Goal: Task Accomplishment & Management: Use online tool/utility

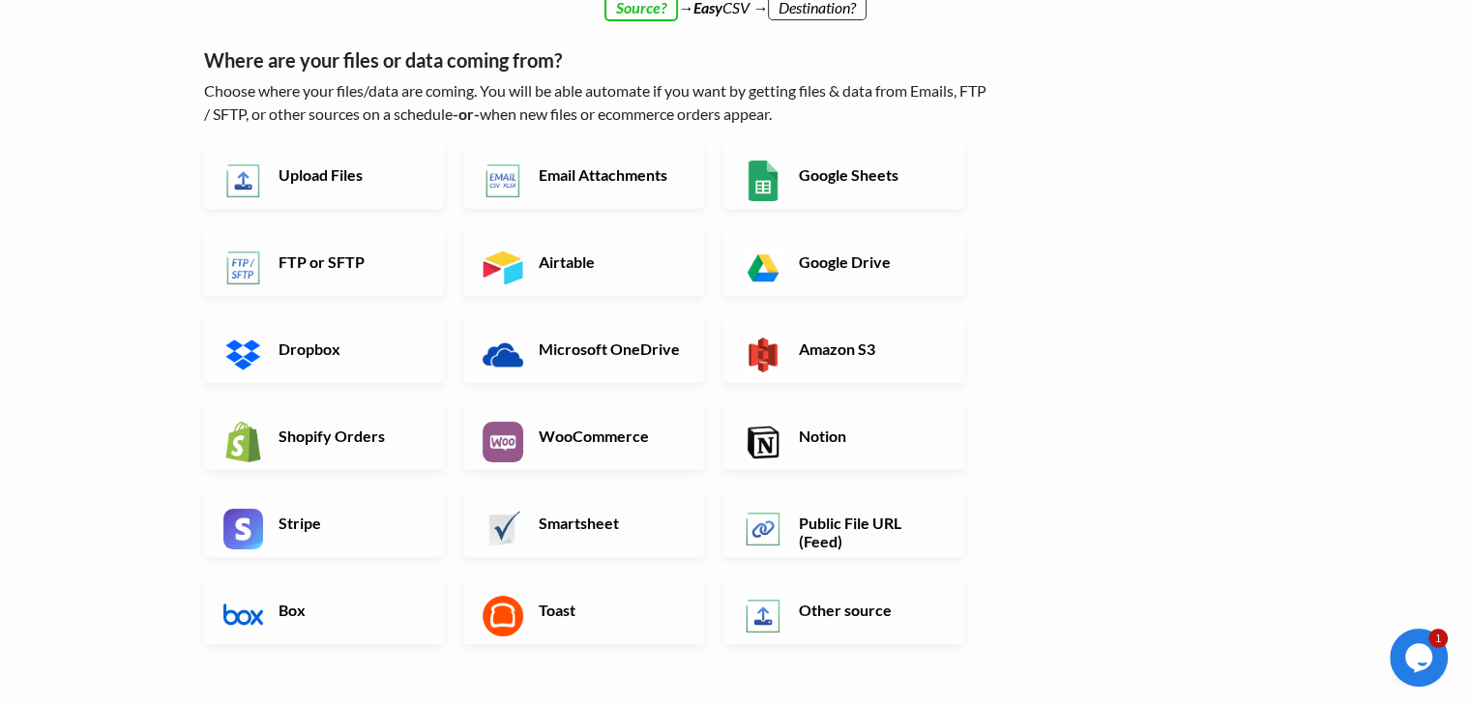
scroll to position [76, 0]
click at [802, 175] on h6 "Google Sheets" at bounding box center [870, 175] width 152 height 18
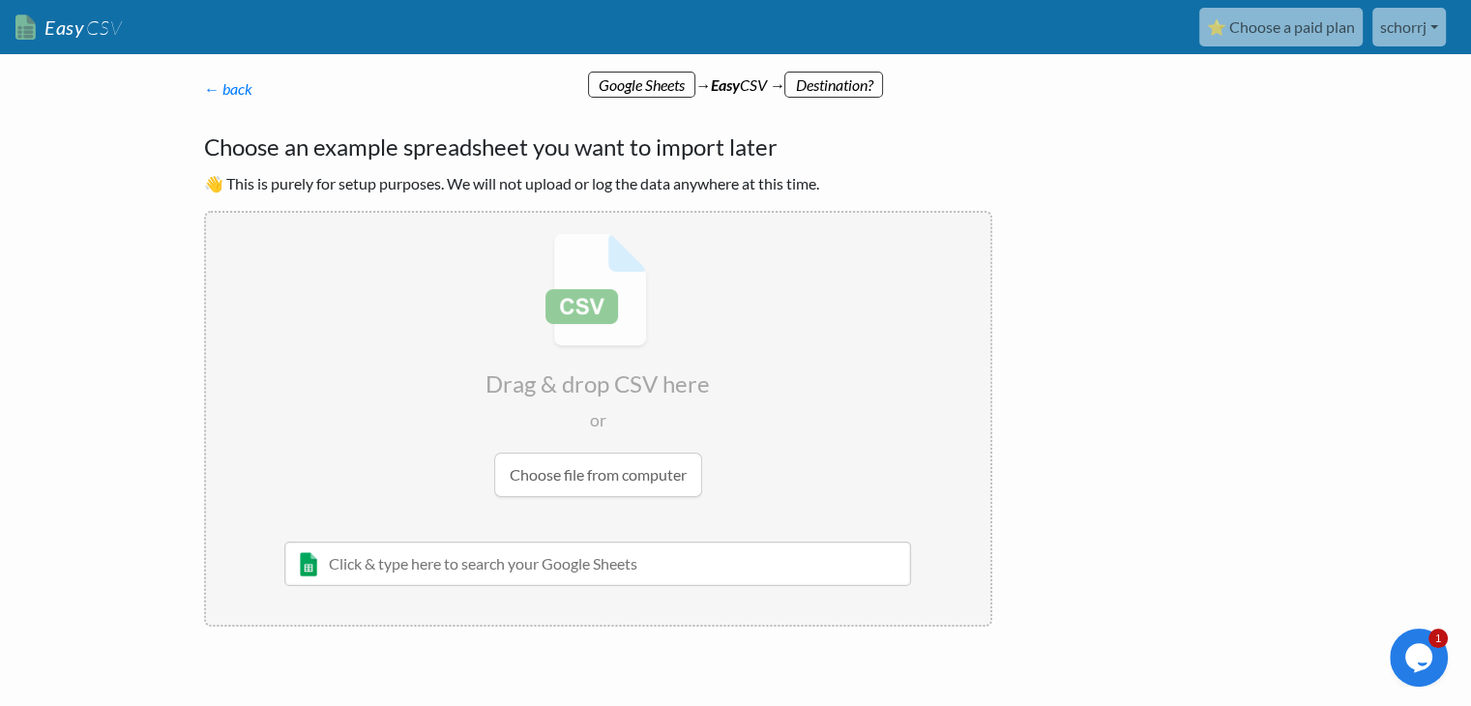
click at [576, 477] on input "file" at bounding box center [598, 365] width 784 height 305
type input "C:\fakepath\admissions.csv"
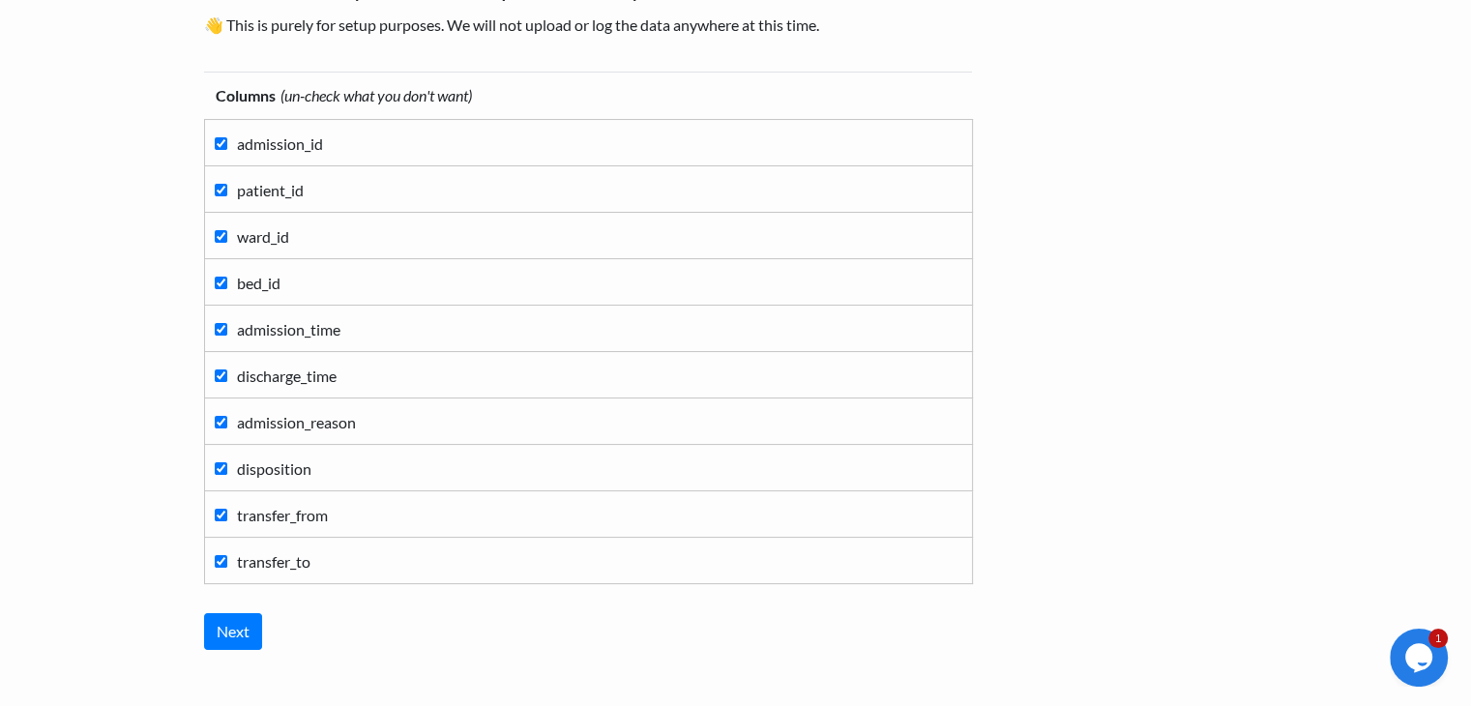
scroll to position [178, 0]
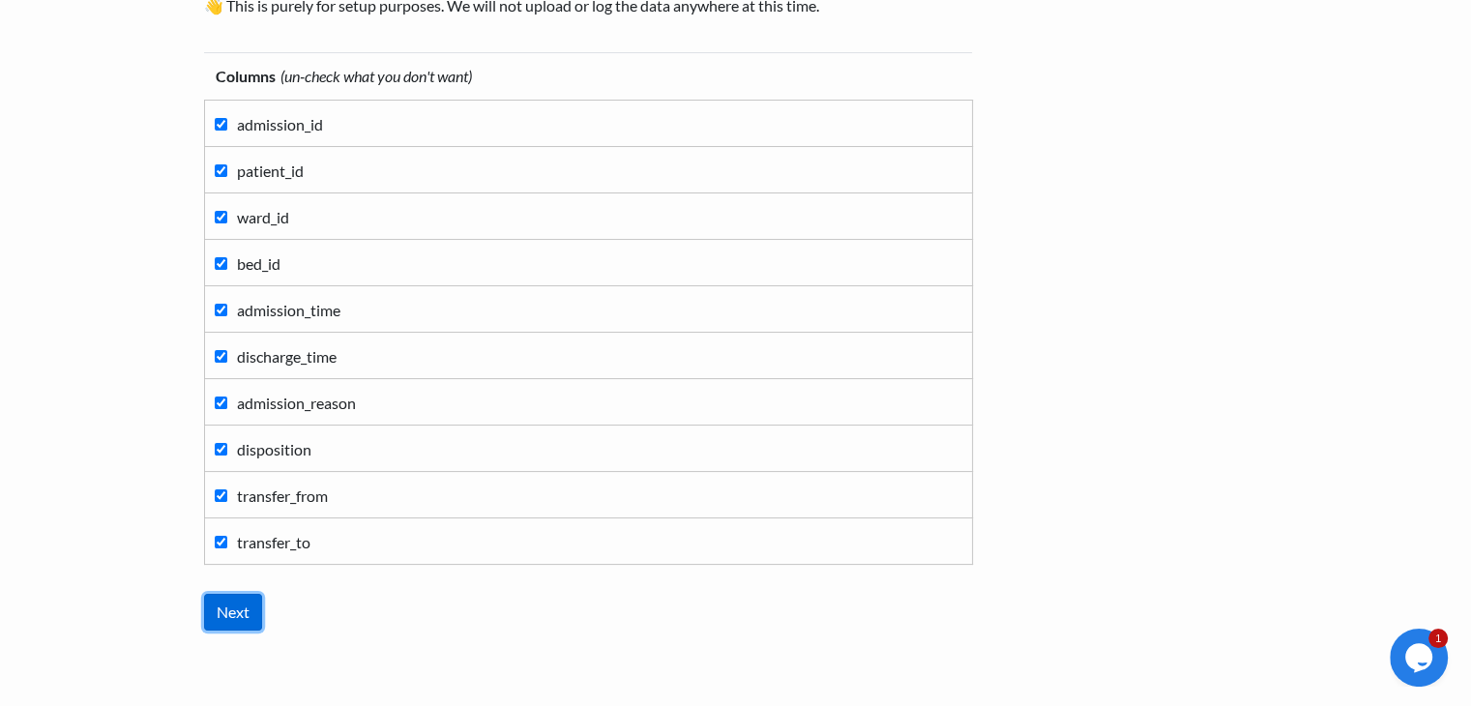
click at [239, 608] on input "Next" at bounding box center [233, 612] width 58 height 37
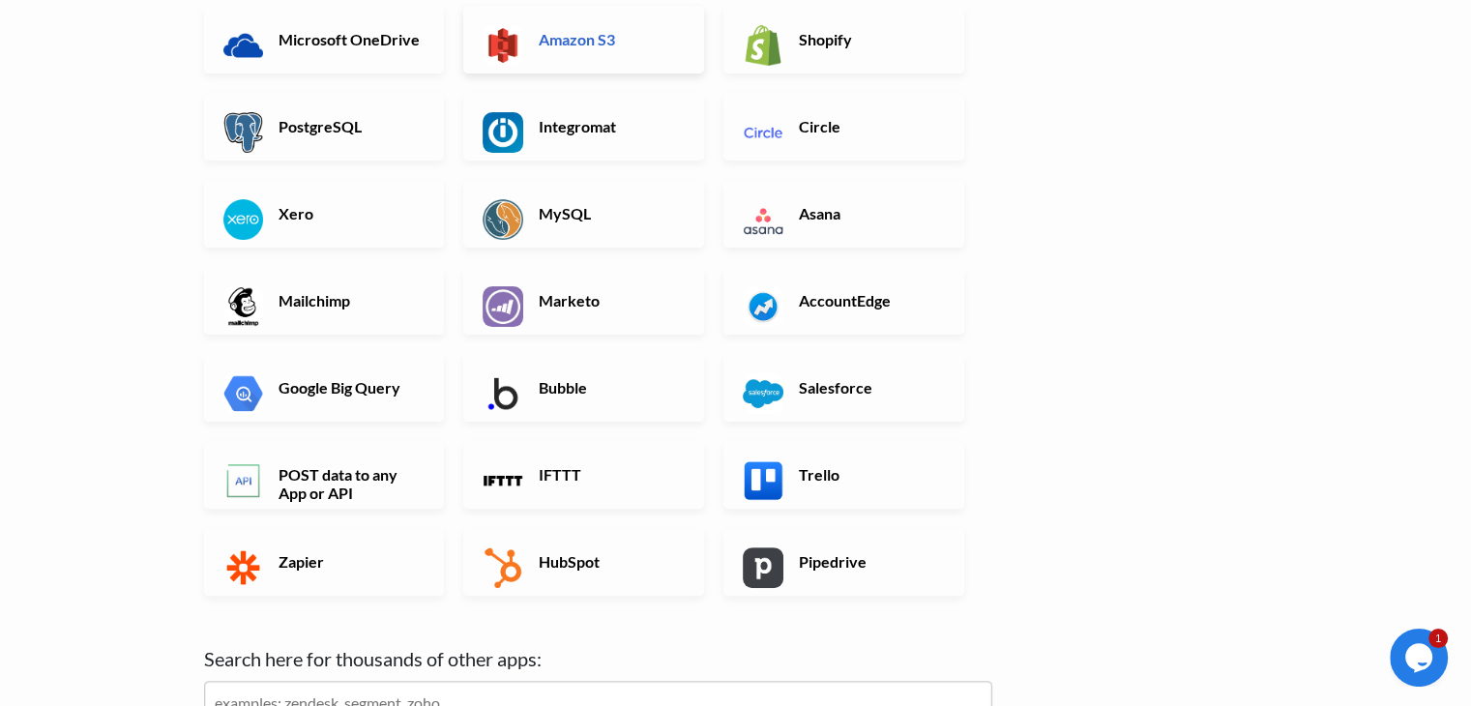
scroll to position [430, 0]
click at [309, 407] on link "Google Big Query" at bounding box center [324, 387] width 241 height 68
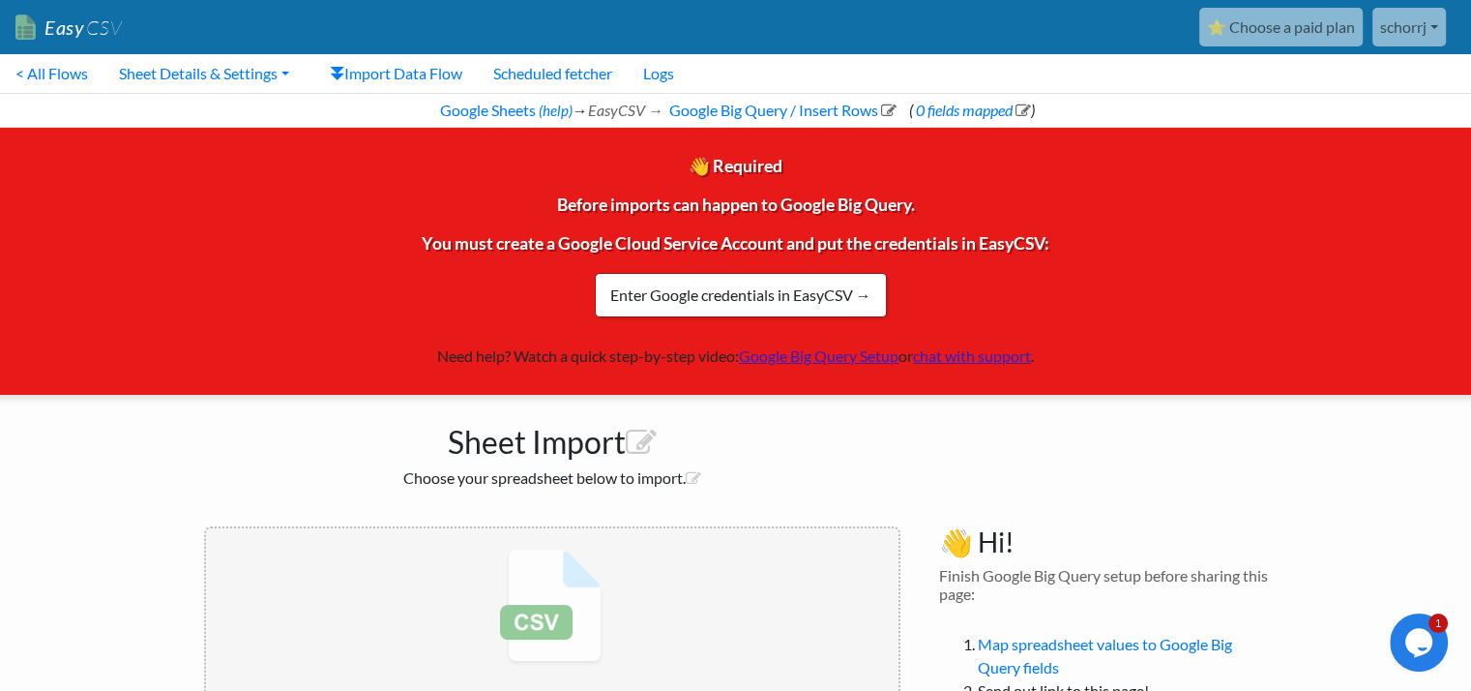
scroll to position [193, 0]
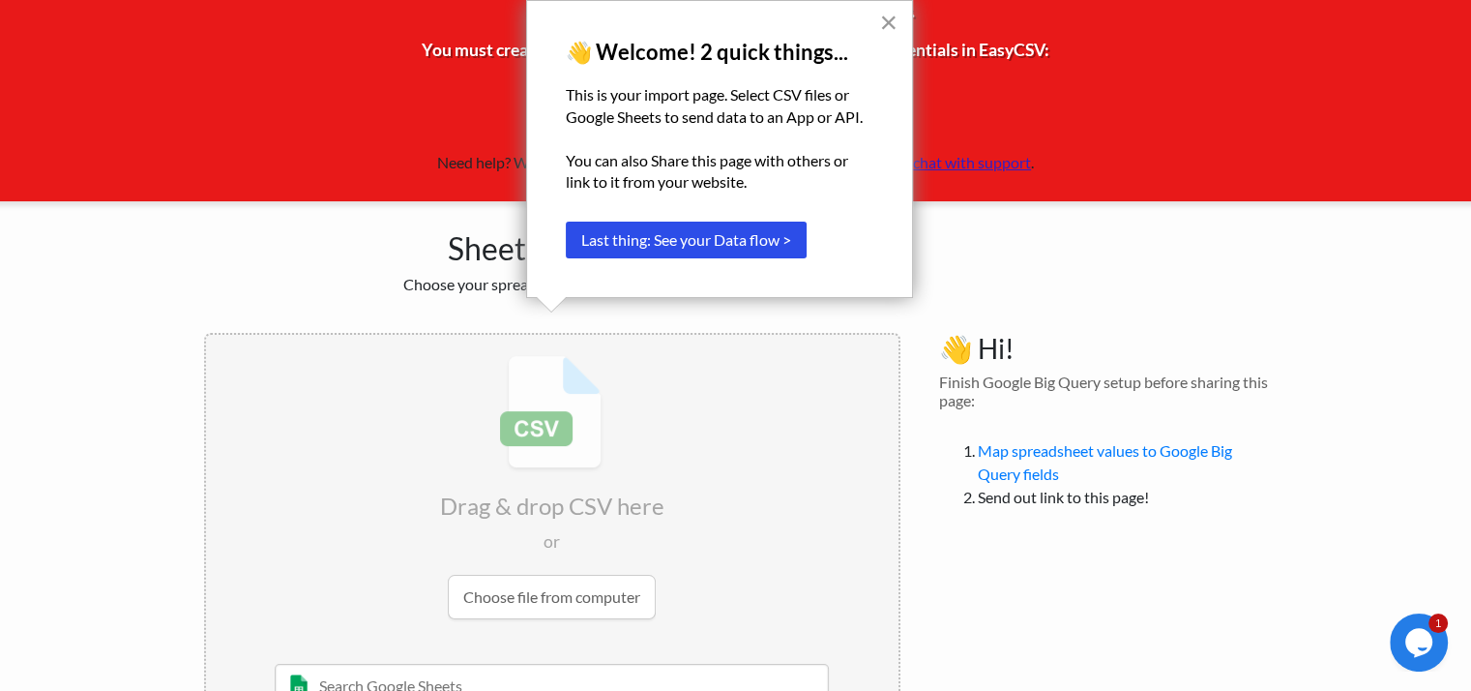
click at [887, 21] on button "×" at bounding box center [888, 22] width 18 height 31
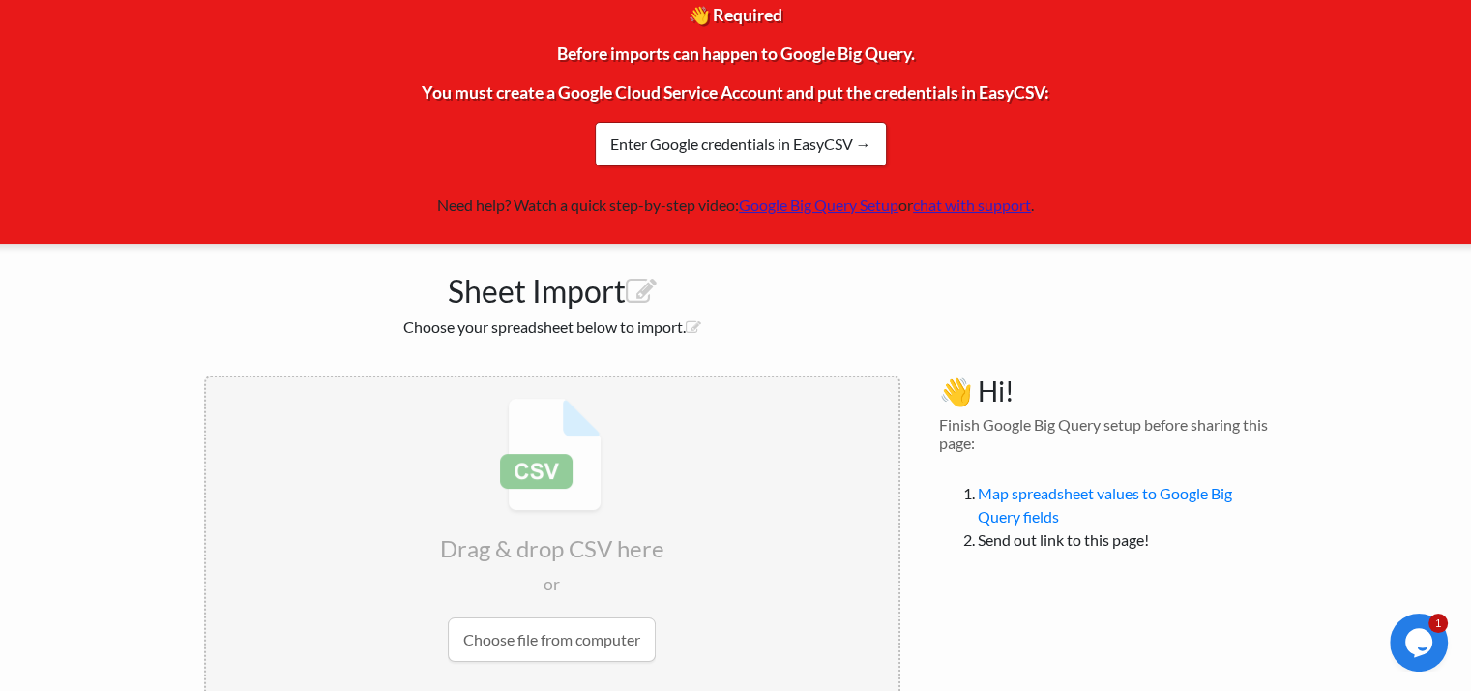
scroll to position [151, 0]
click at [785, 155] on link "Enter Google credentials in EasyCSV →" at bounding box center [741, 144] width 292 height 44
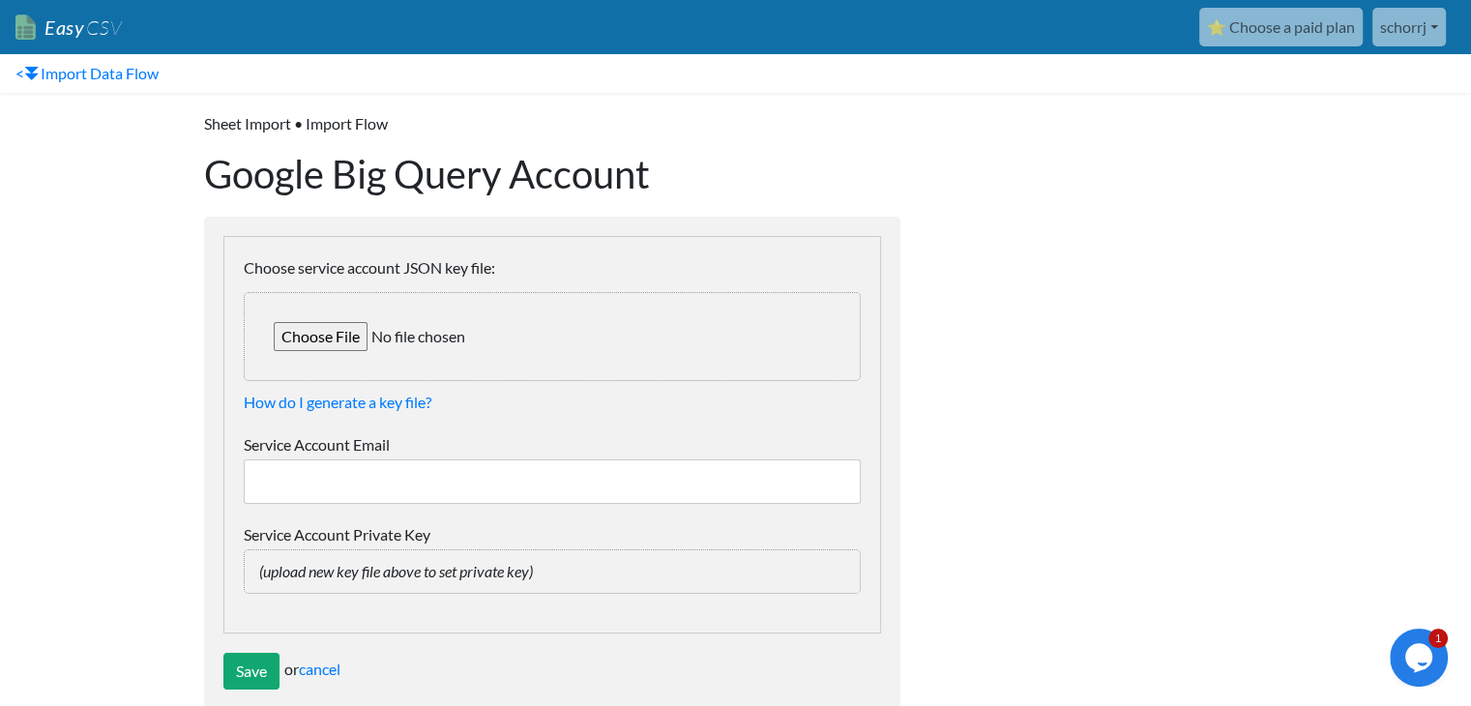
scroll to position [35, 0]
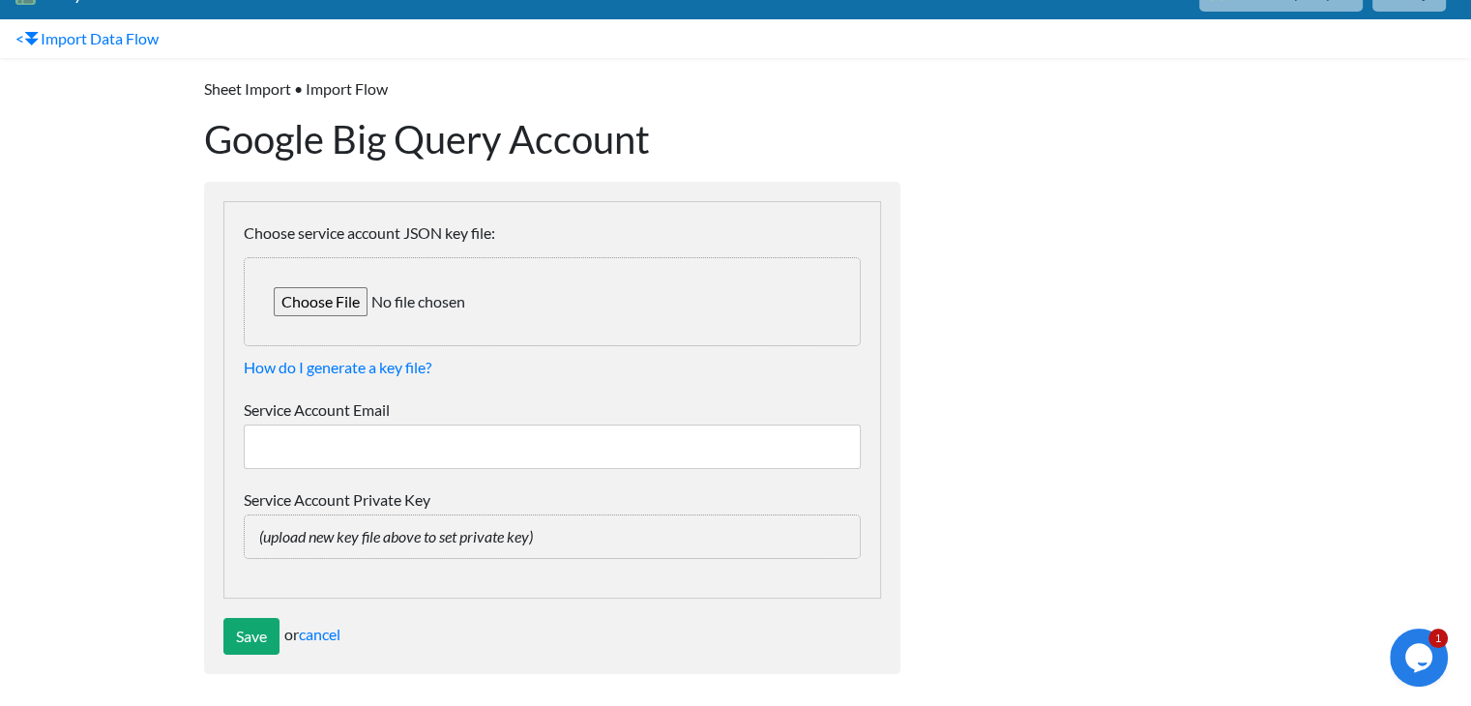
click at [363, 439] on input "Service Account Email" at bounding box center [552, 447] width 617 height 44
click at [365, 445] on input "Service Account Email" at bounding box center [552, 447] width 617 height 44
drag, startPoint x: 365, startPoint y: 445, endPoint x: 281, endPoint y: 443, distance: 83.2
click at [281, 443] on input "Service Account Email" at bounding box center [552, 447] width 617 height 44
click at [434, 432] on input "Service Account Email" at bounding box center [552, 447] width 617 height 44
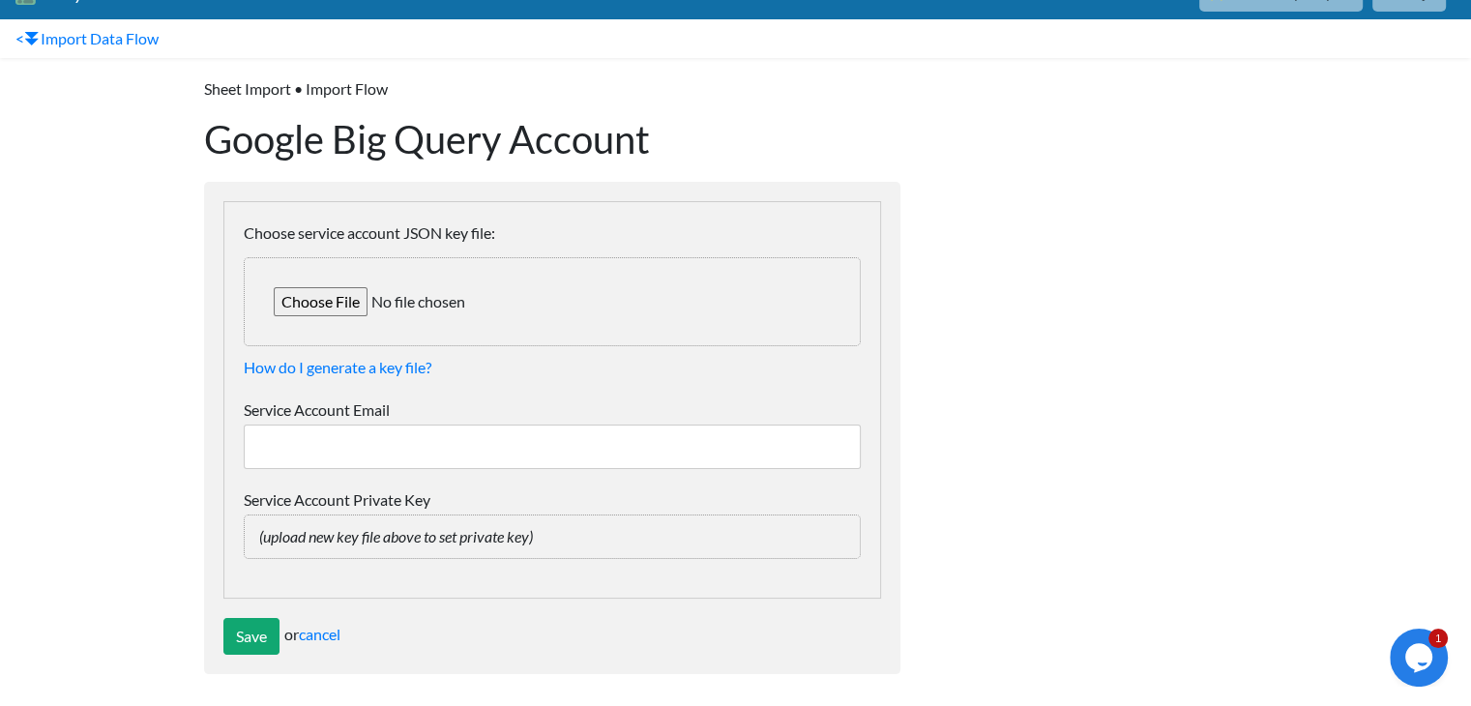
click at [394, 454] on input "Service Account Email" at bounding box center [552, 447] width 617 height 44
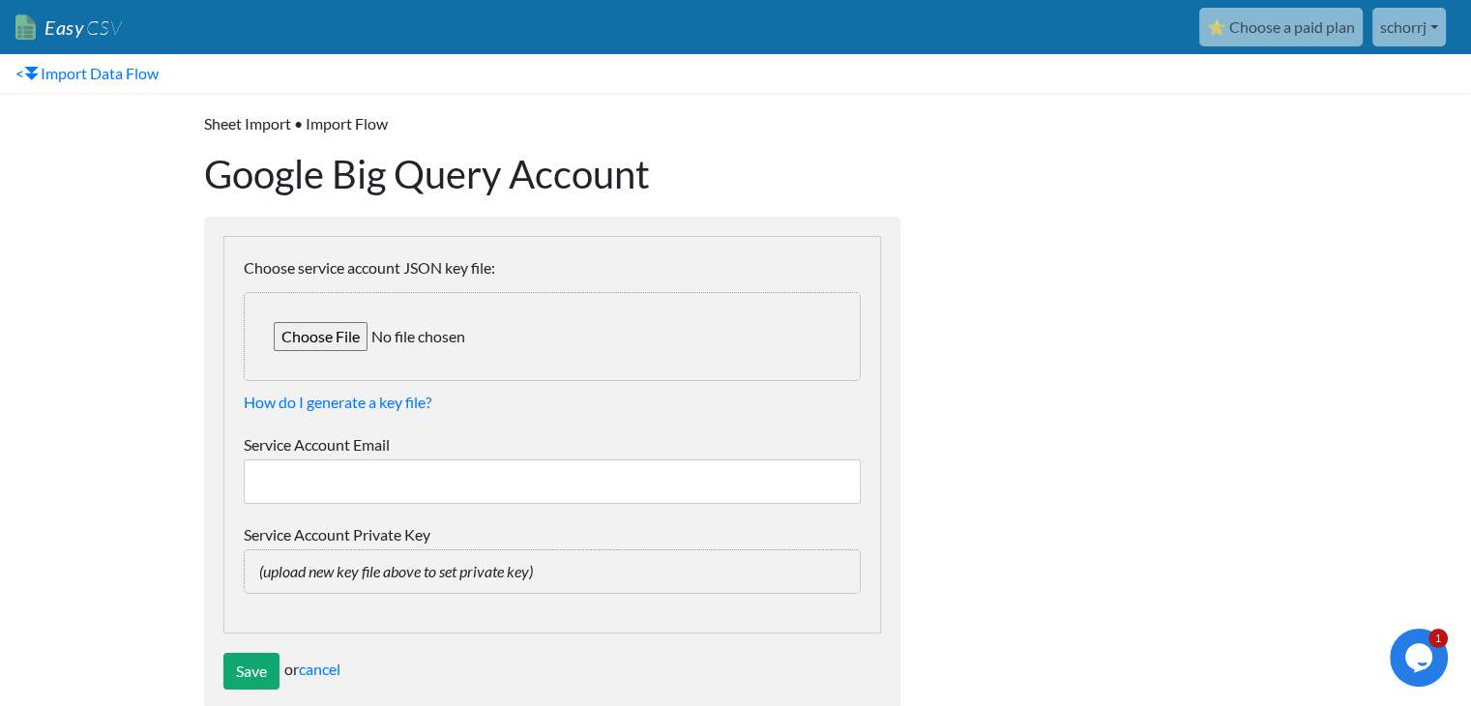
click at [1137, 240] on div at bounding box center [1104, 410] width 368 height 635
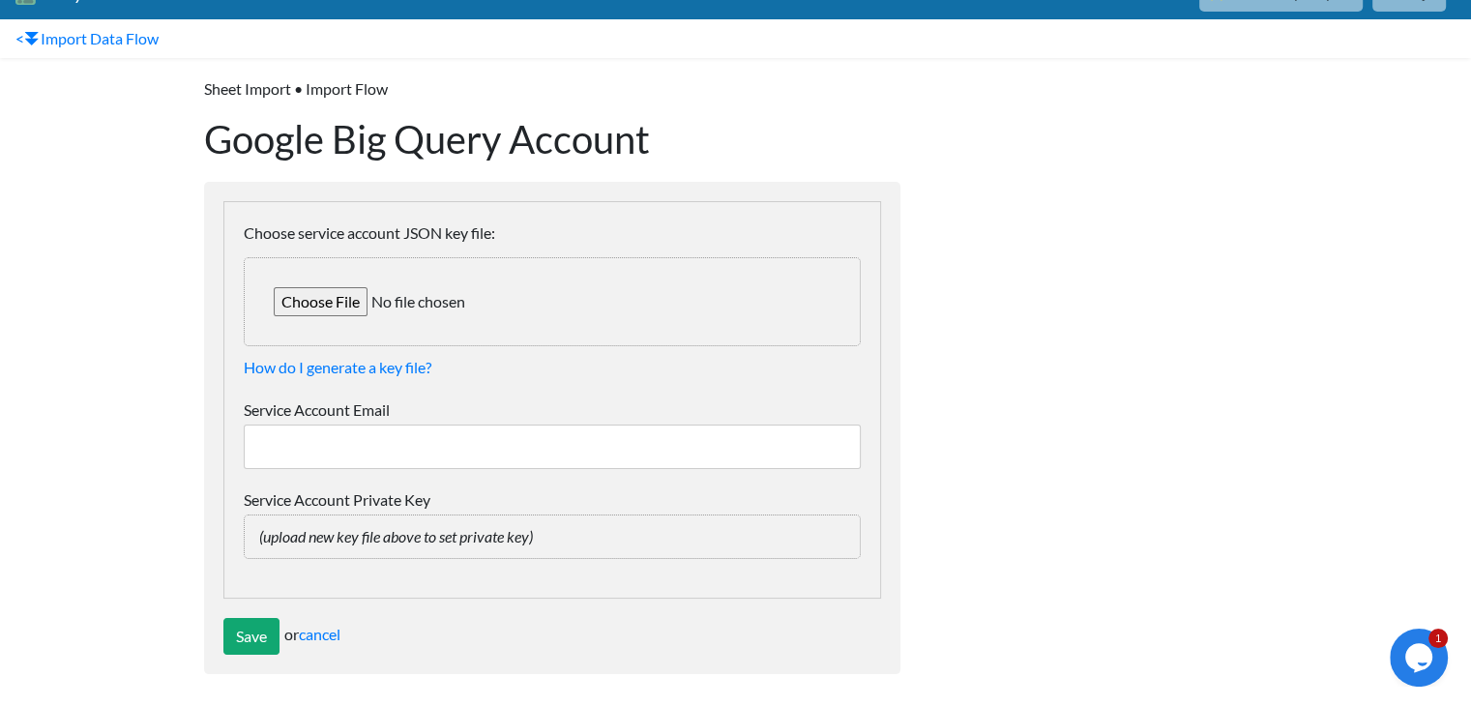
click at [412, 452] on input "Service Account Email" at bounding box center [552, 447] width 617 height 44
click at [1039, 329] on div at bounding box center [1104, 375] width 368 height 635
click at [967, 299] on div at bounding box center [1104, 375] width 368 height 635
click at [936, 58] on div at bounding box center [1104, 375] width 368 height 635
click at [318, 453] on input "Service Account Email" at bounding box center [552, 447] width 617 height 44
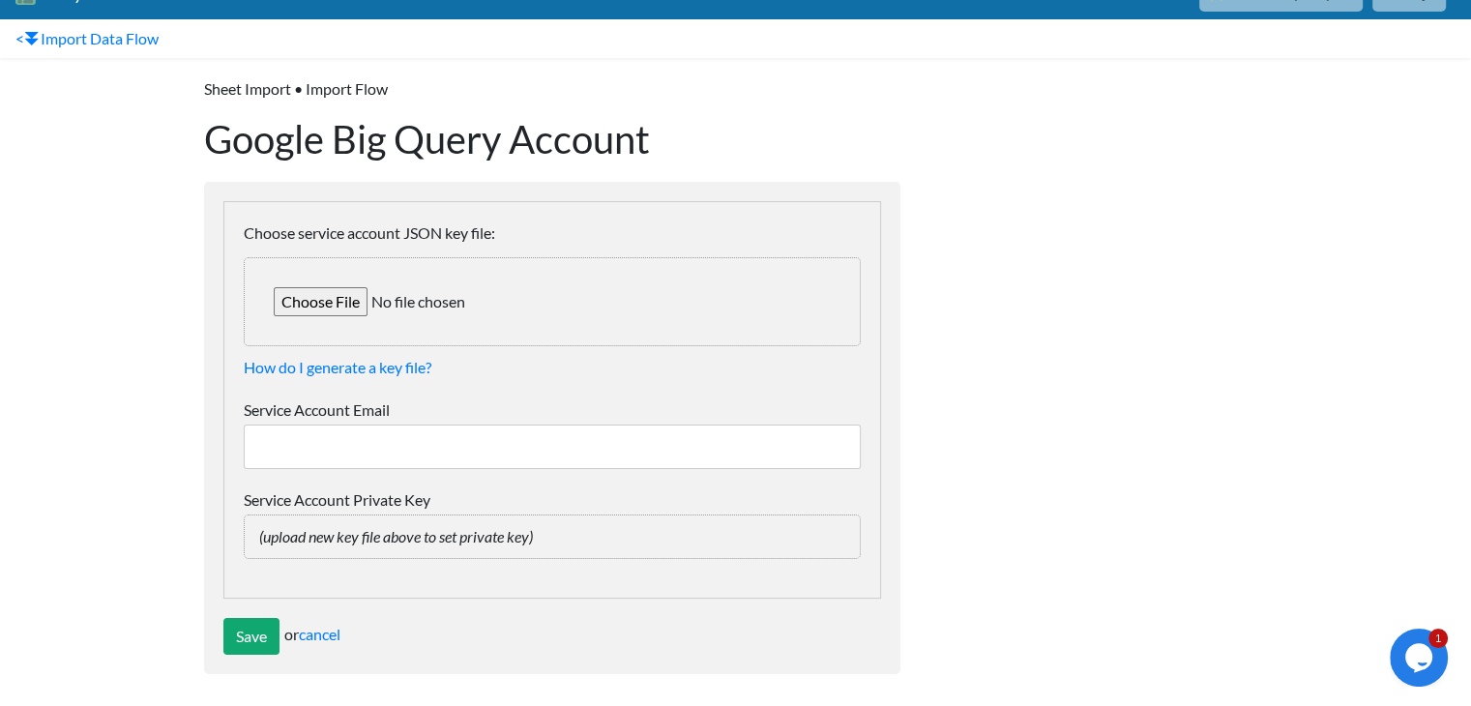
scroll to position [0, 0]
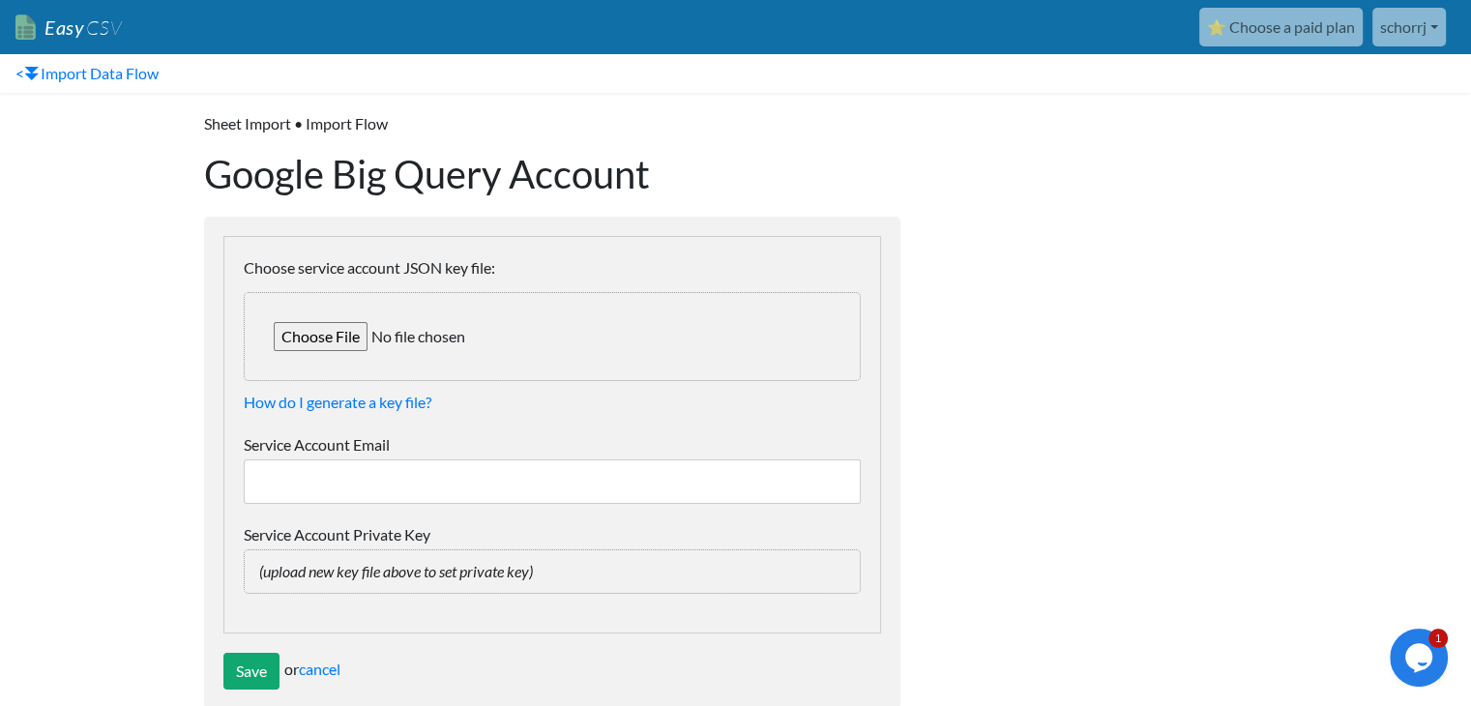
click at [397, 467] on input "Service Account Email" at bounding box center [552, 481] width 617 height 44
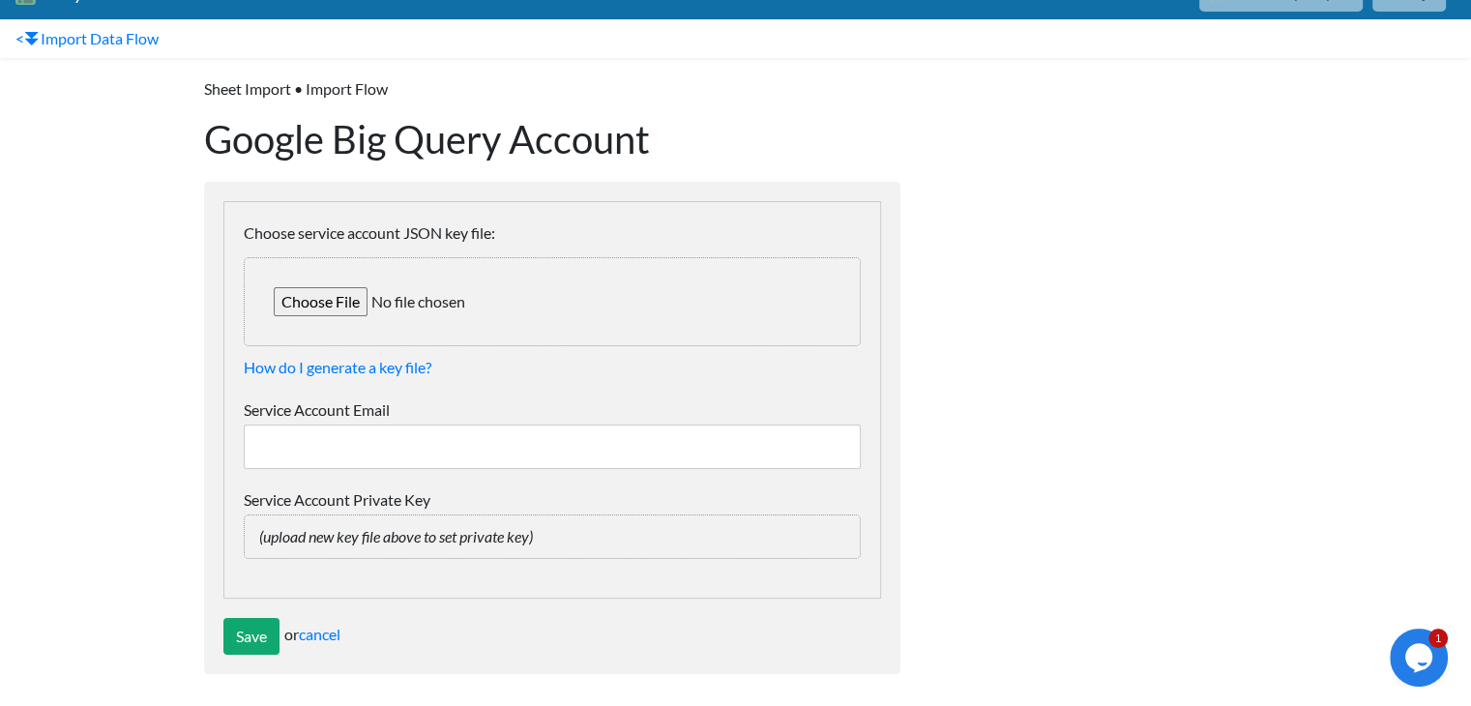
click at [312, 300] on input "Choose service account JSON key file:" at bounding box center [552, 301] width 617 height 89
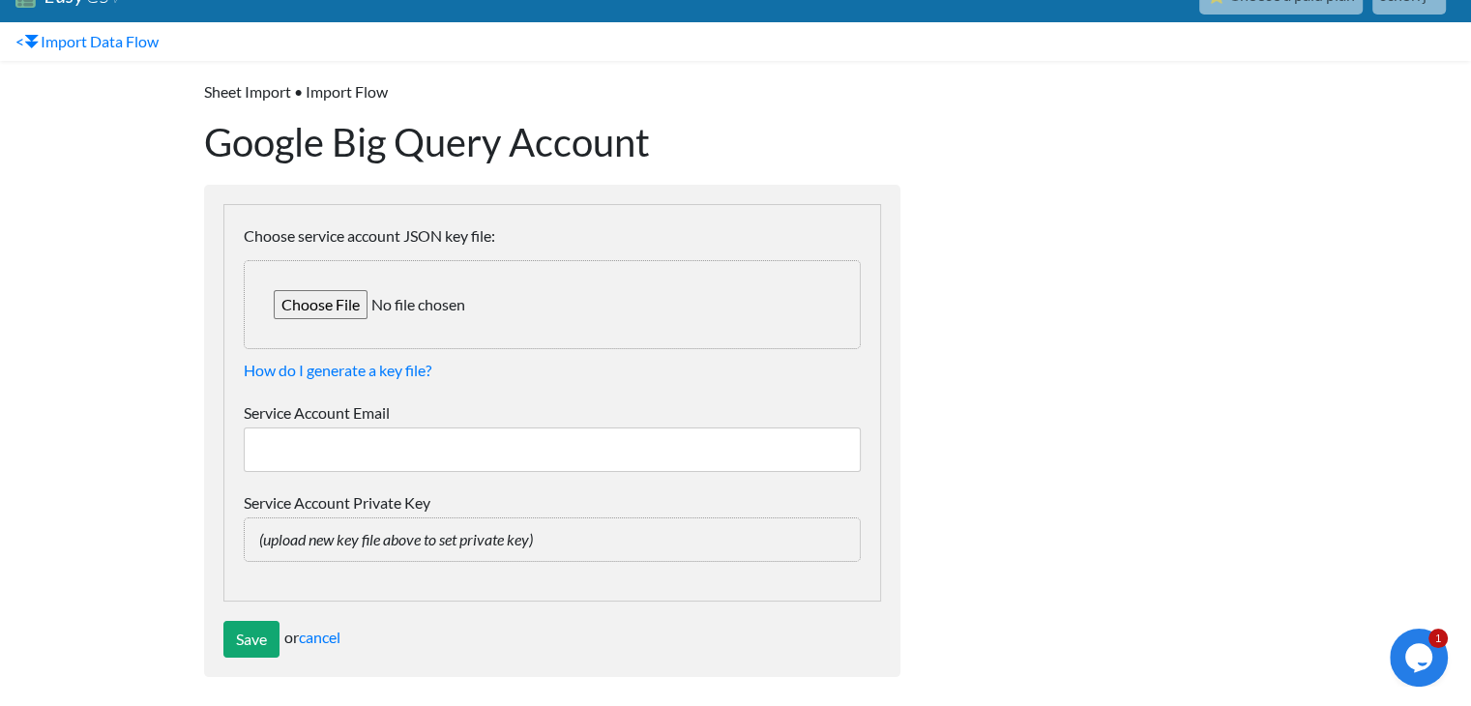
scroll to position [0, 0]
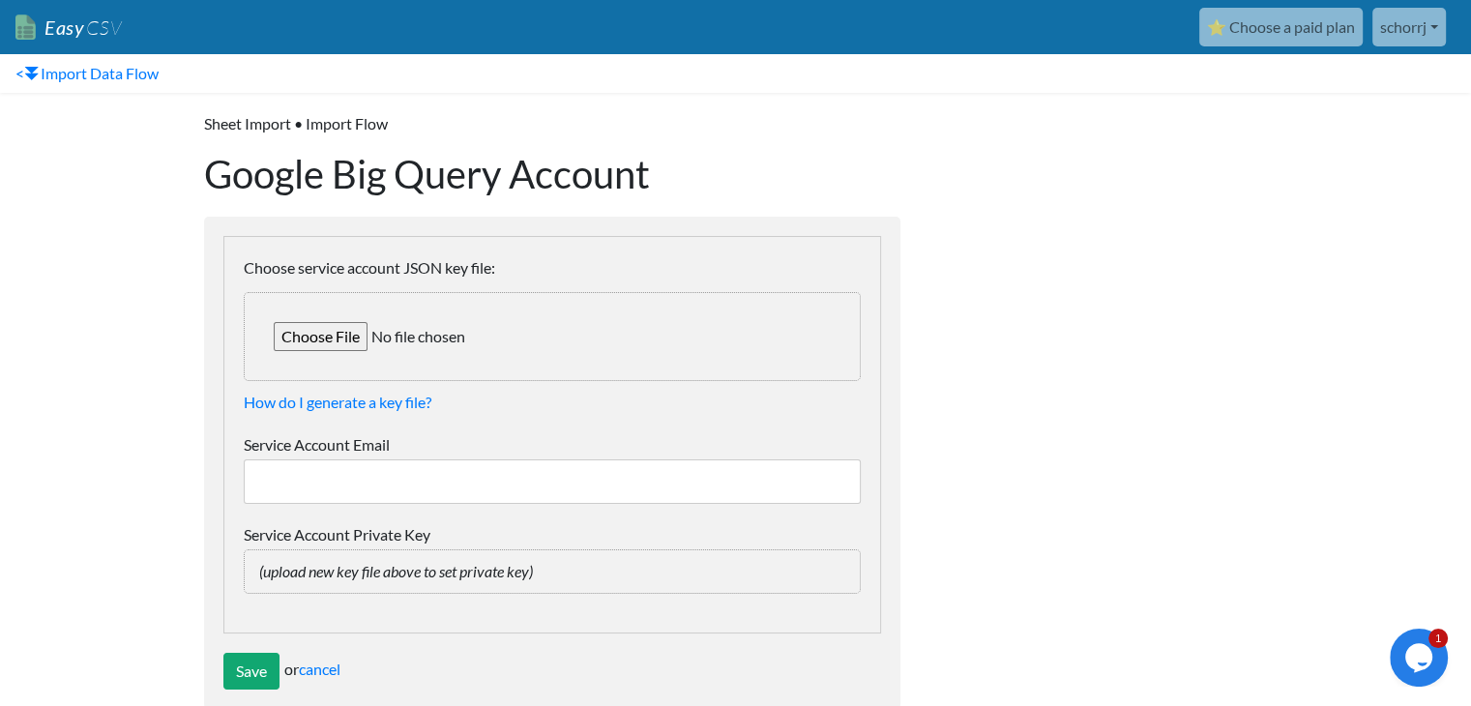
click at [61, 27] on link "Easy CSV" at bounding box center [68, 28] width 106 height 40
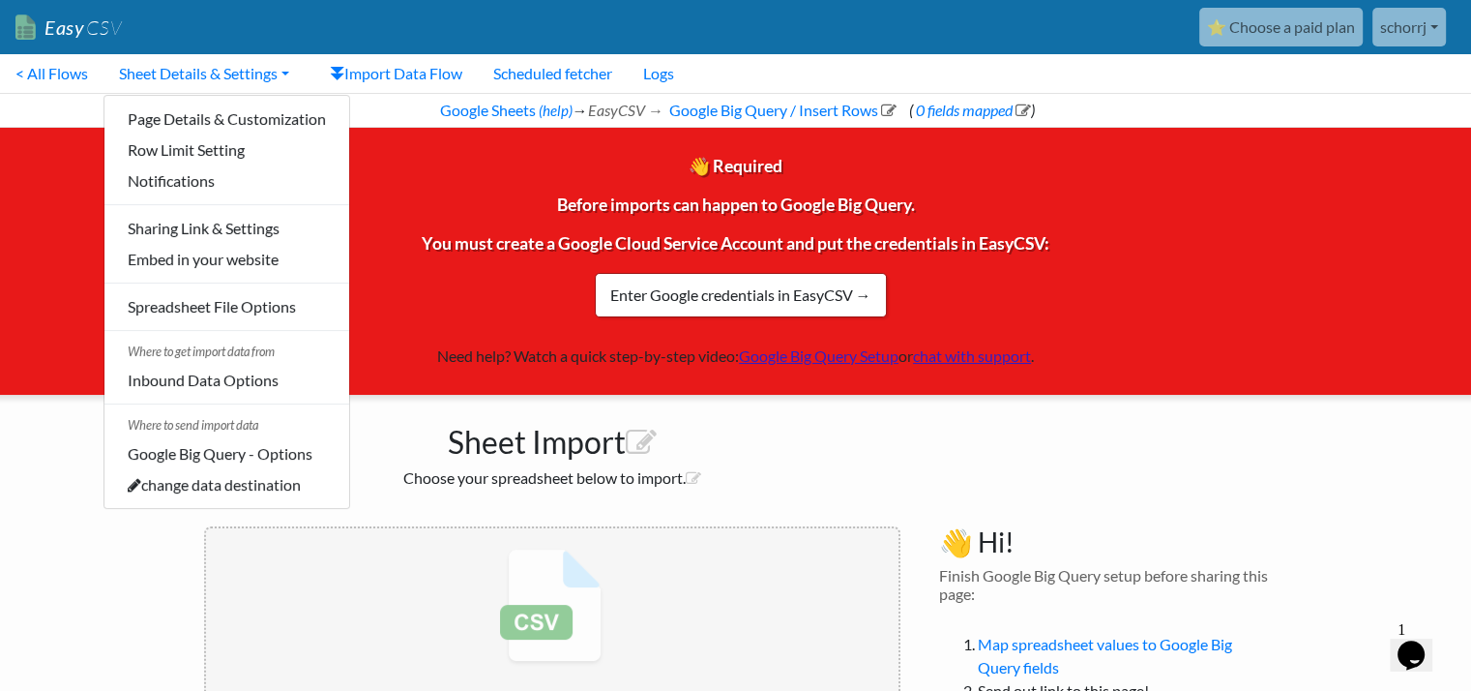
click at [702, 3] on nav "Easy CSV ⭐ Choose a paid plan schorrj Mail Gvsu All Flows All CSV Generators Bu…" at bounding box center [735, 27] width 1471 height 54
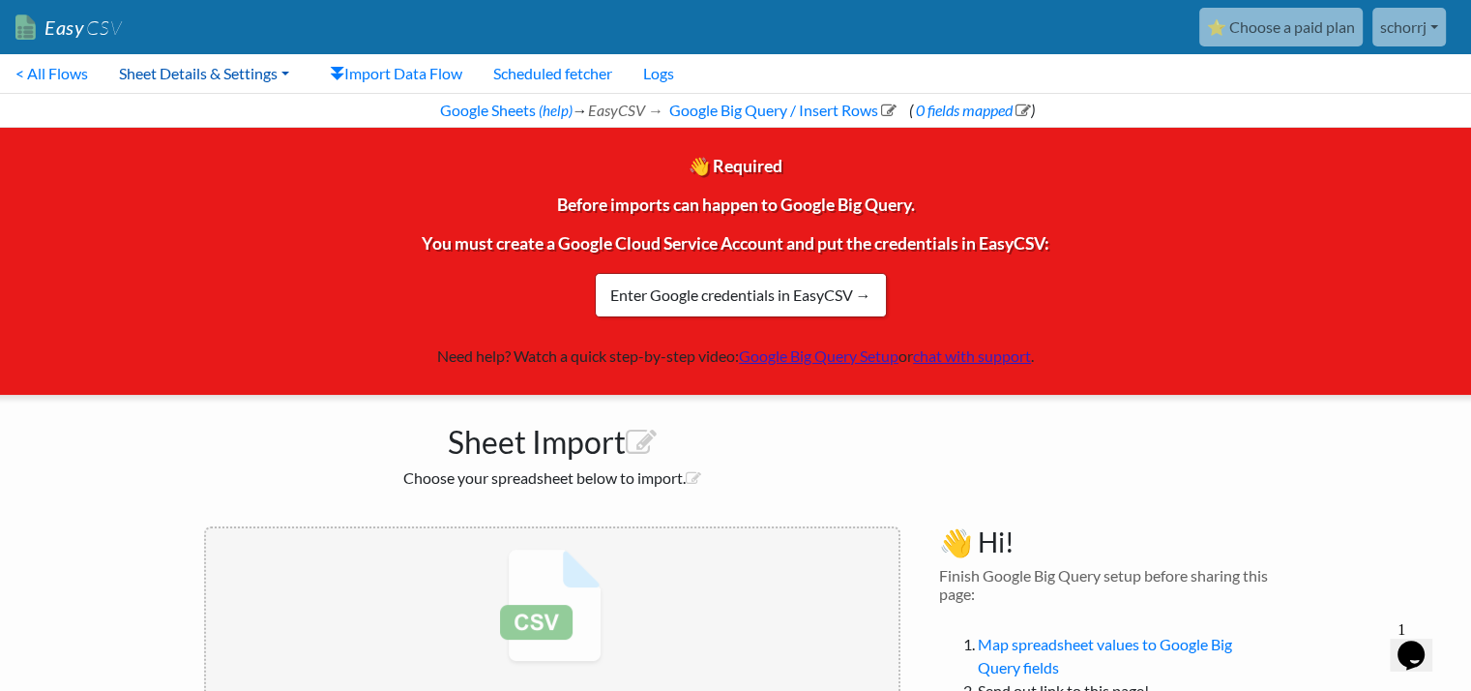
click at [248, 78] on link "Sheet Details & Settings" at bounding box center [203, 73] width 201 height 39
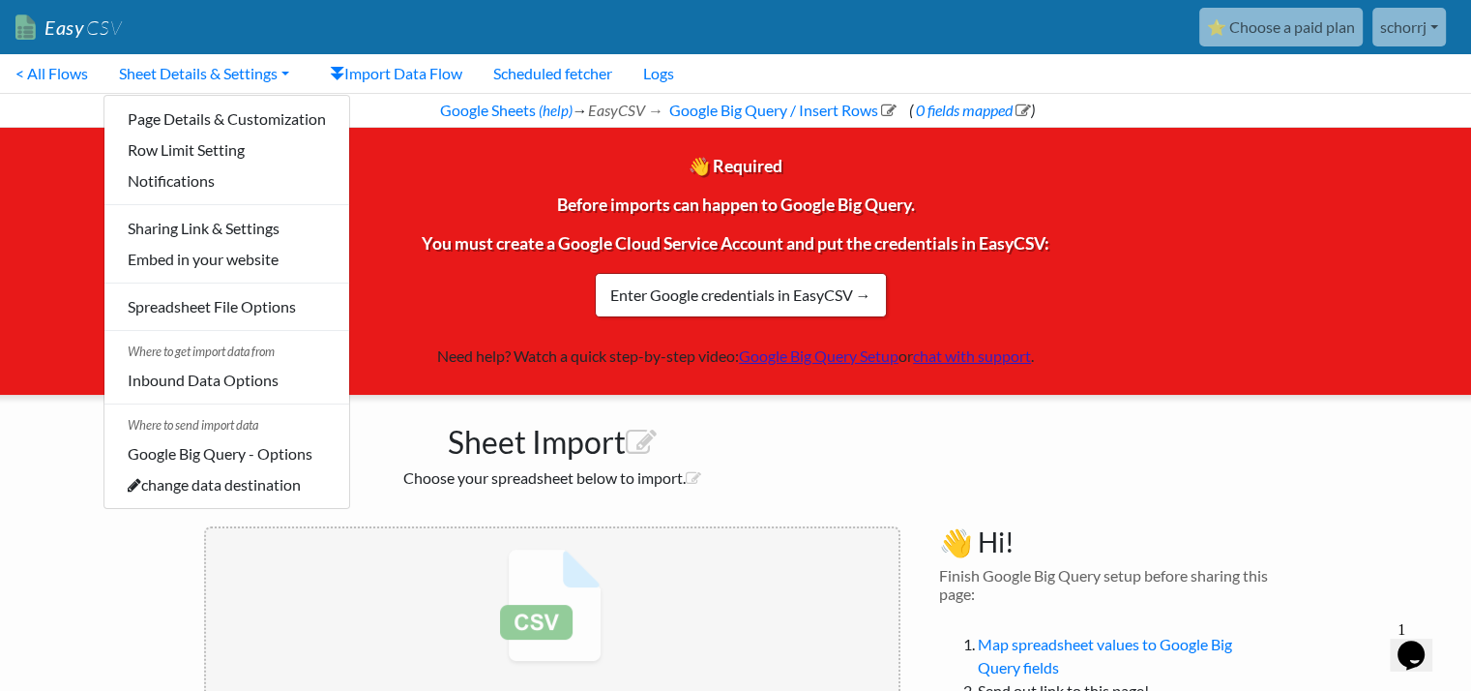
click at [309, 25] on div "⭐ Choose a paid plan schorrj Mail Gvsu All Flows All CSV Generators Business & …" at bounding box center [796, 27] width 1318 height 39
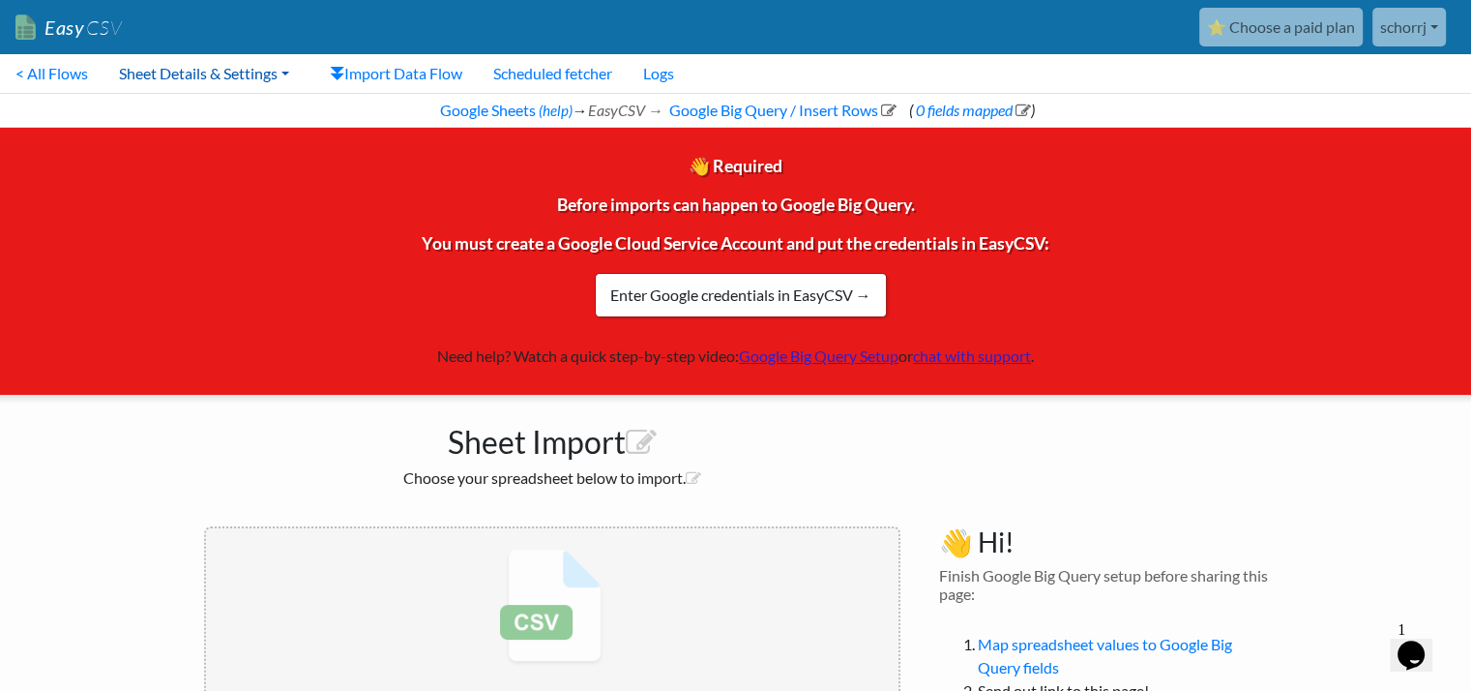
click at [227, 81] on link "Sheet Details & Settings" at bounding box center [203, 73] width 201 height 39
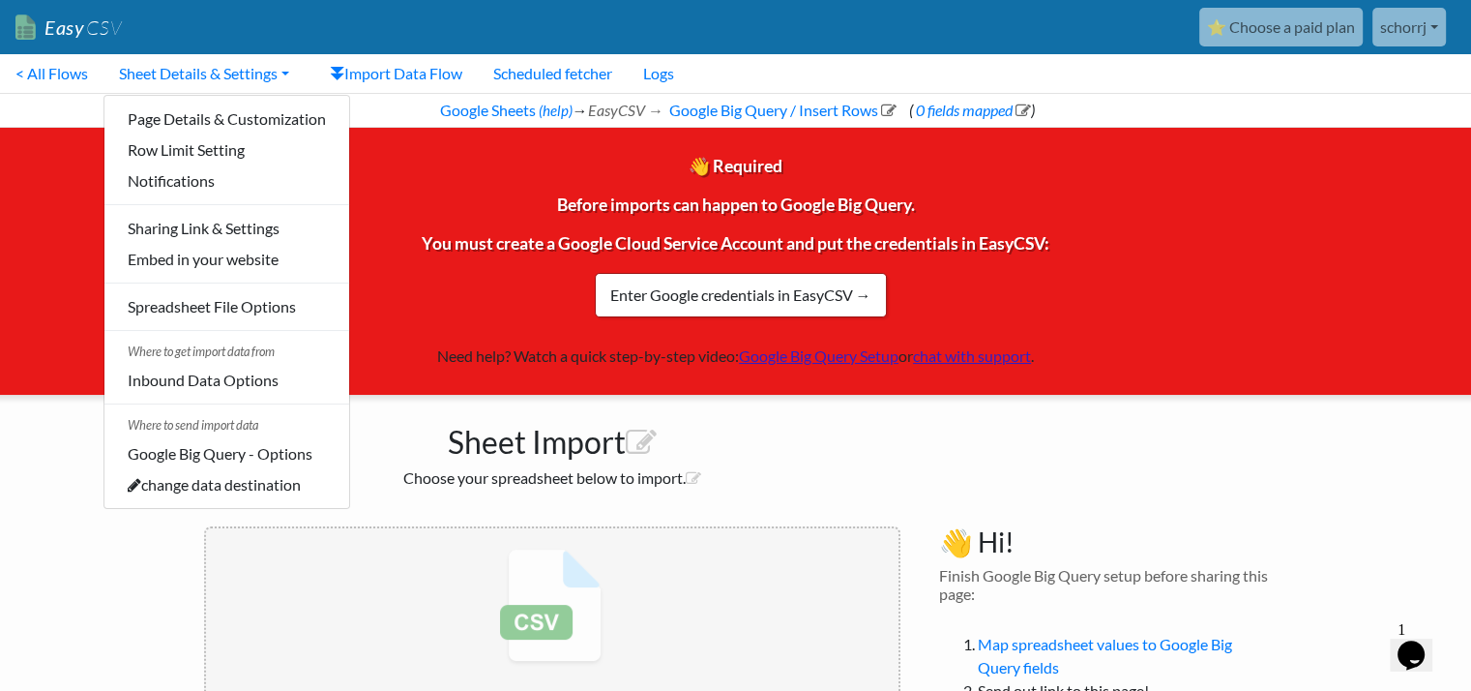
click at [360, 27] on div "⭐ Choose a paid plan schorrj Mail Gvsu All Flows All CSV Generators Business & …" at bounding box center [796, 27] width 1318 height 39
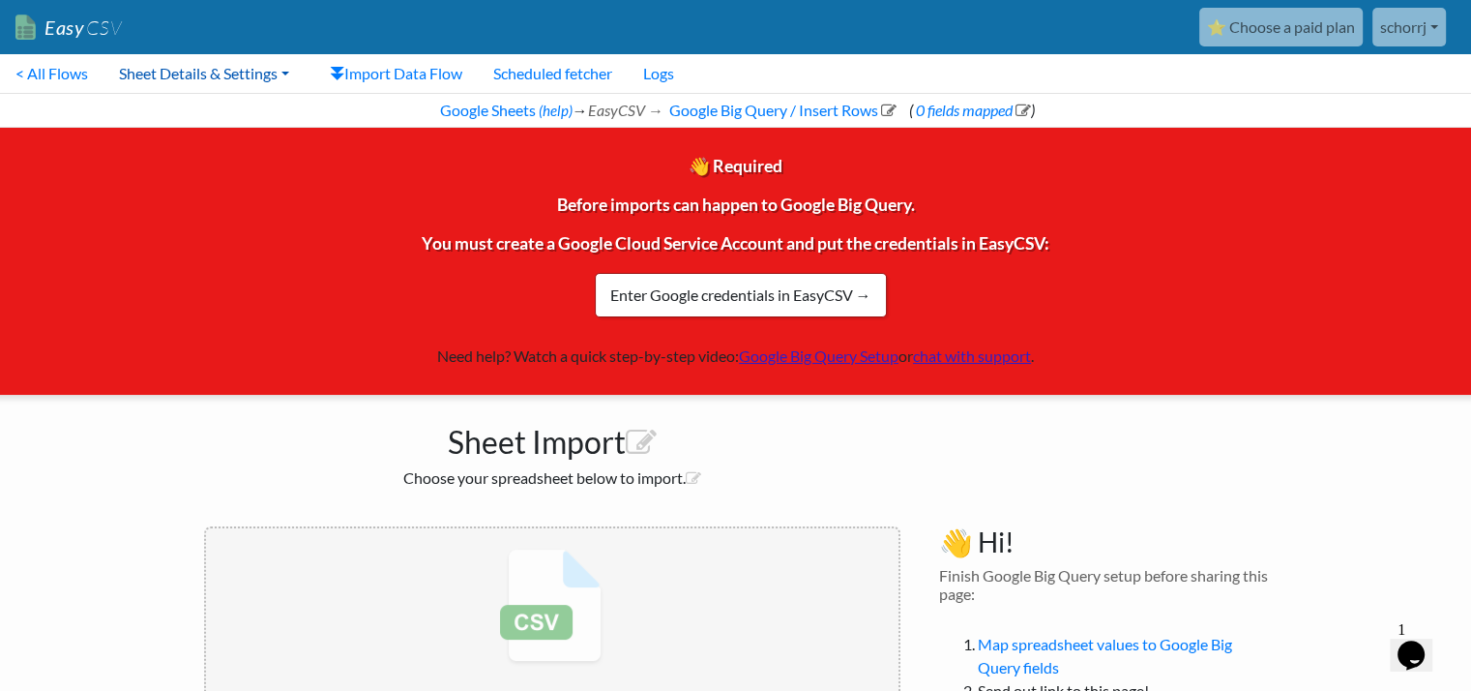
click at [200, 60] on link "Sheet Details & Settings" at bounding box center [203, 73] width 201 height 39
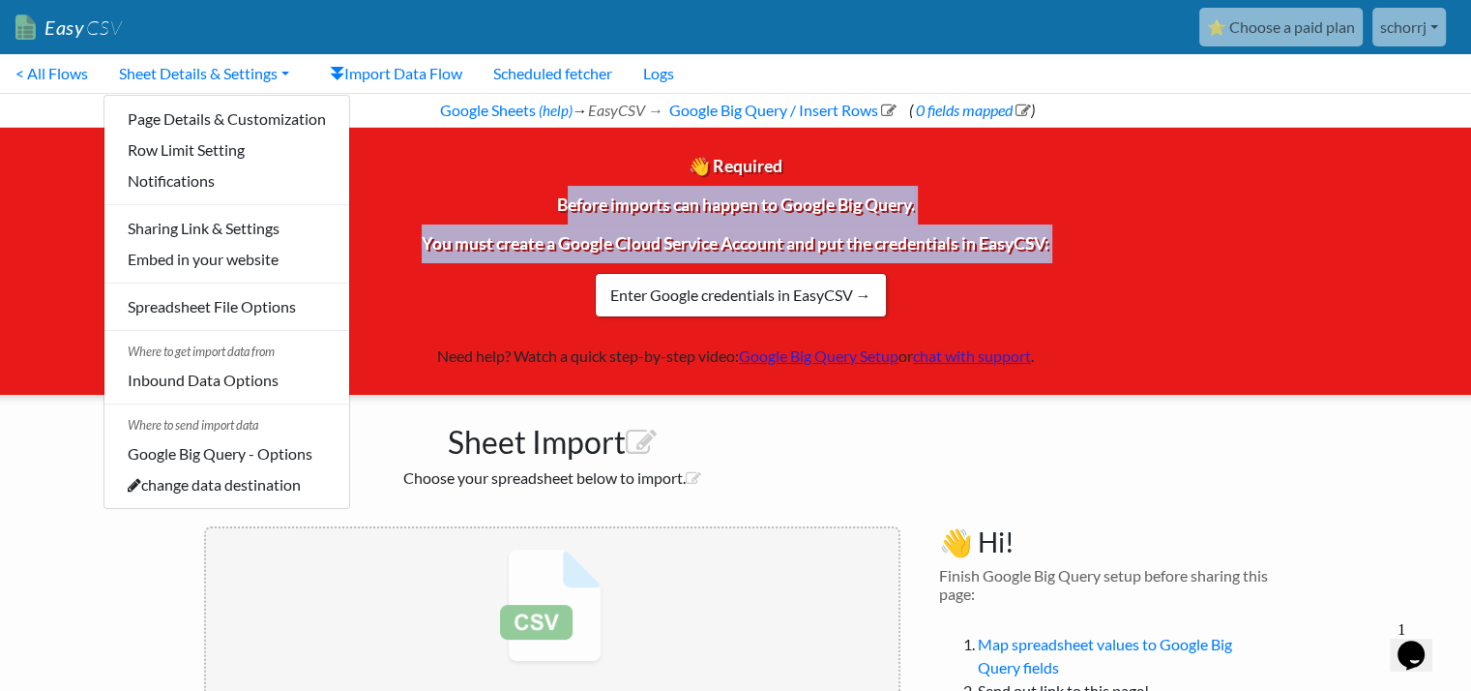
drag, startPoint x: 38, startPoint y: 275, endPoint x: 81, endPoint y: 206, distance: 81.3
click at [81, 206] on div "👋 Required Before imports can happen to Google Big Query. You must create a Goo…" at bounding box center [735, 261] width 1500 height 267
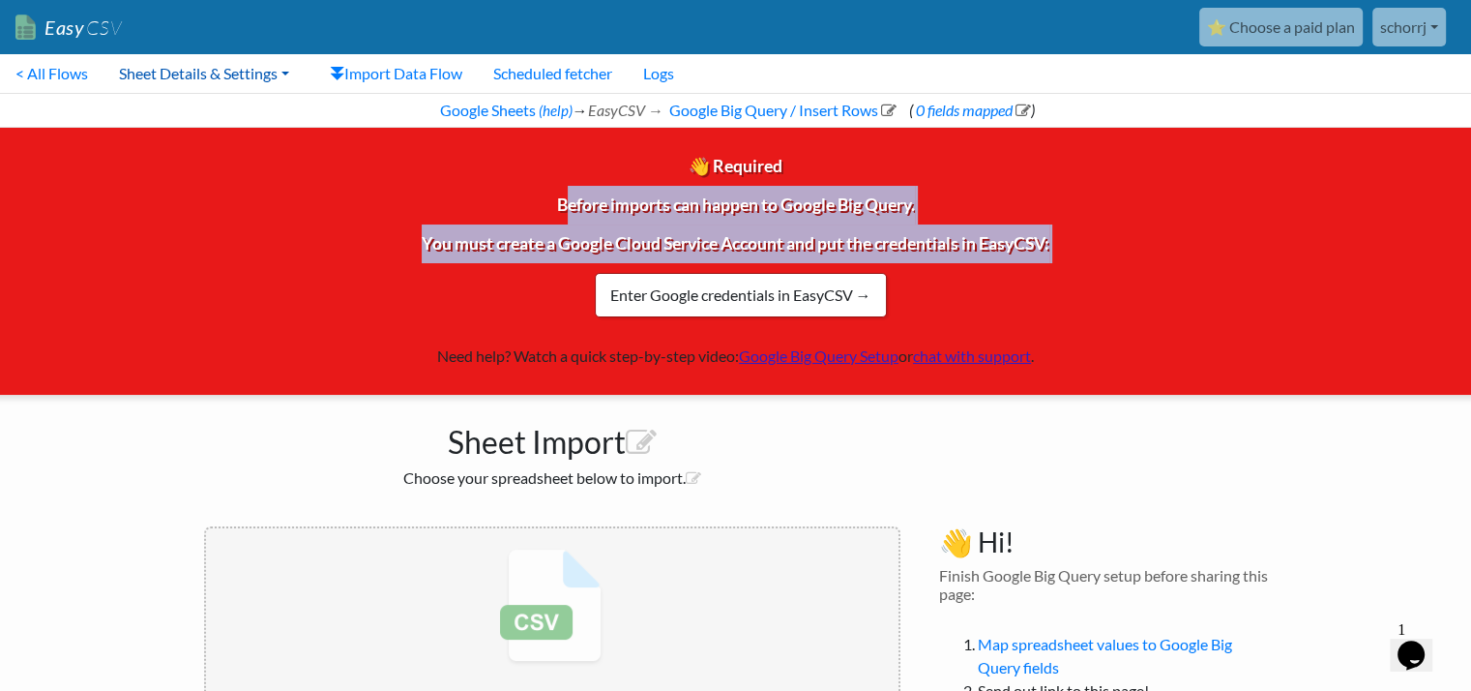
click at [268, 80] on link "Sheet Details & Settings" at bounding box center [203, 73] width 201 height 39
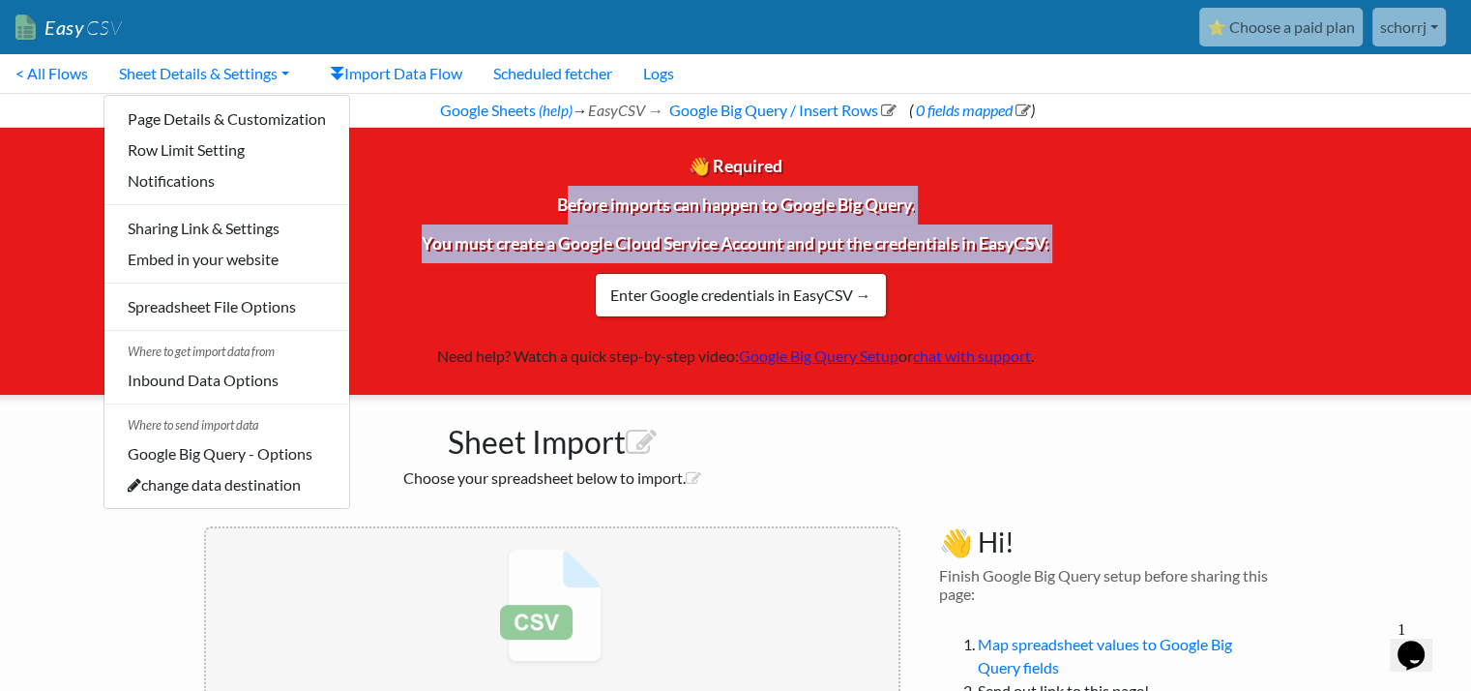
click at [368, 200] on div "👋 Required Before imports can happen to Google Big Query. You must create a Goo…" at bounding box center [735, 261] width 1500 height 267
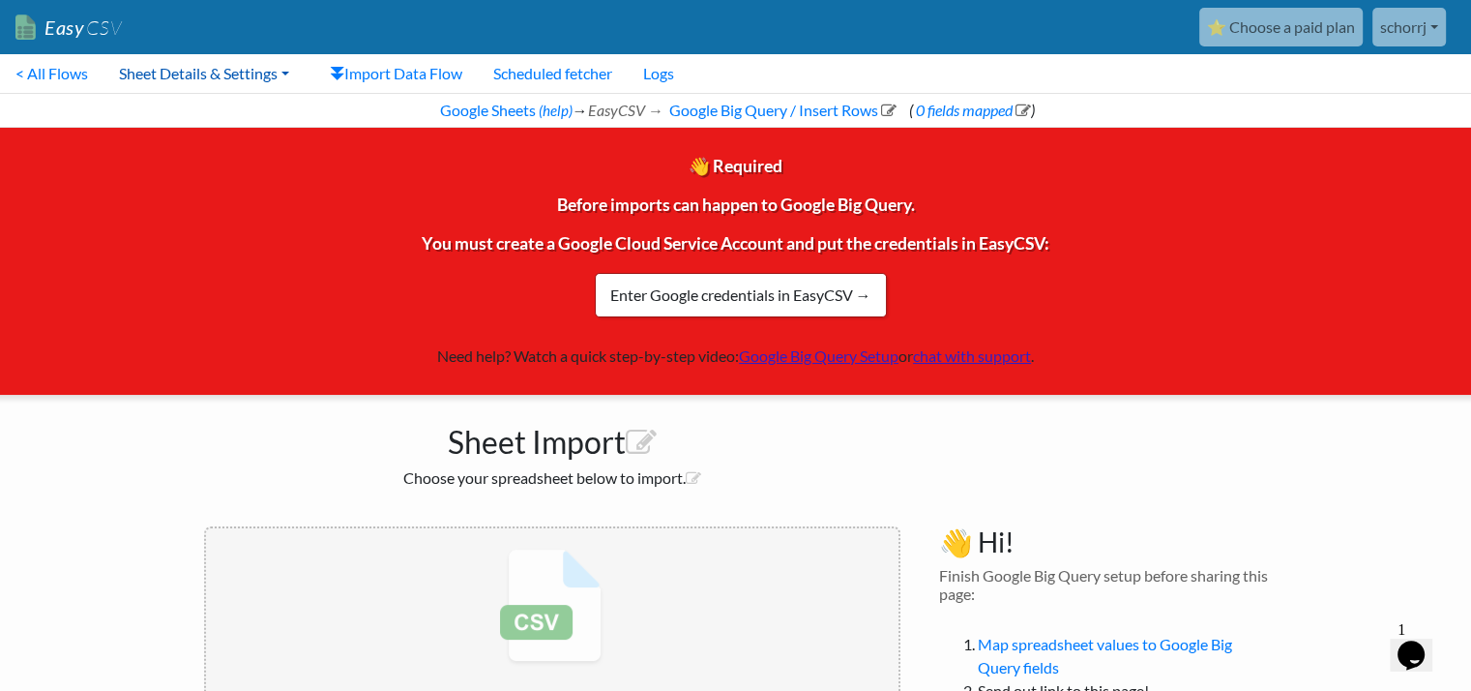
click at [213, 79] on link "Sheet Details & Settings" at bounding box center [203, 73] width 201 height 39
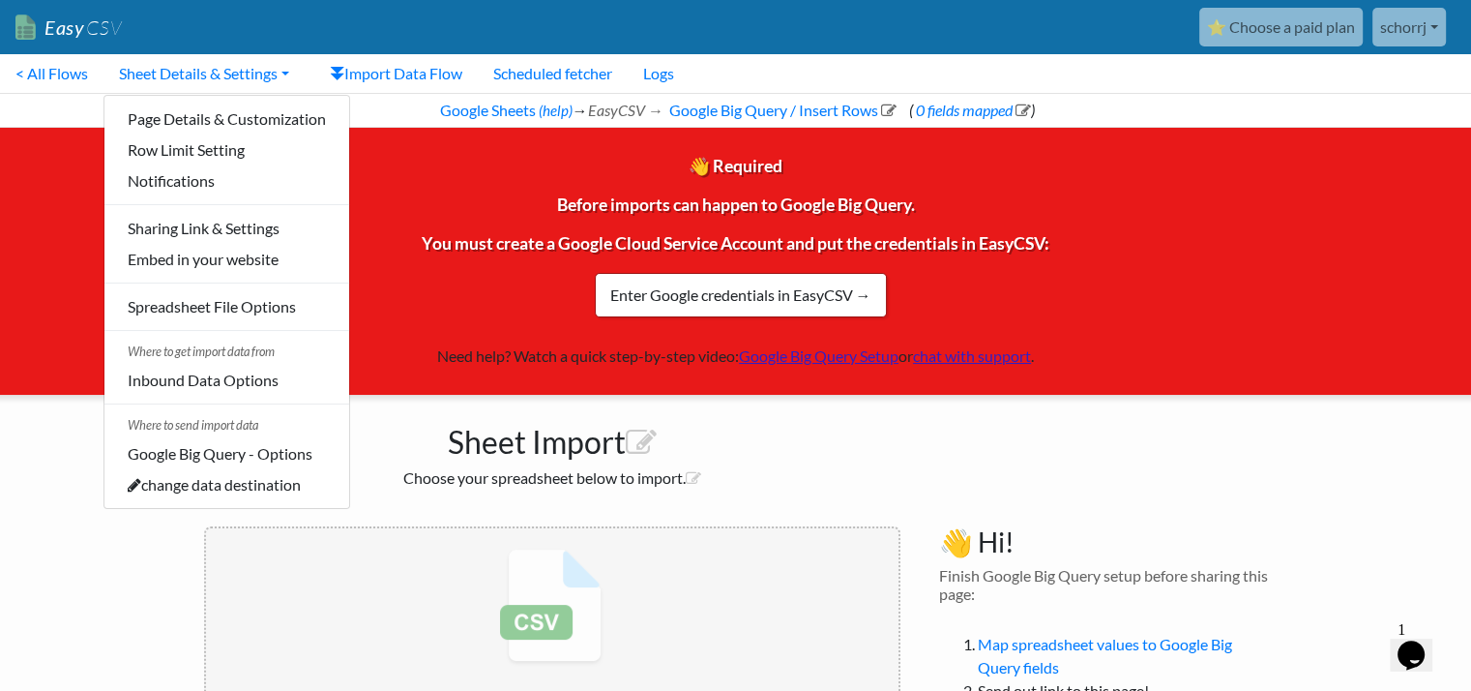
click at [28, 281] on div "👋 Required Before imports can happen to Google Big Query. You must create a Goo…" at bounding box center [735, 261] width 1500 height 267
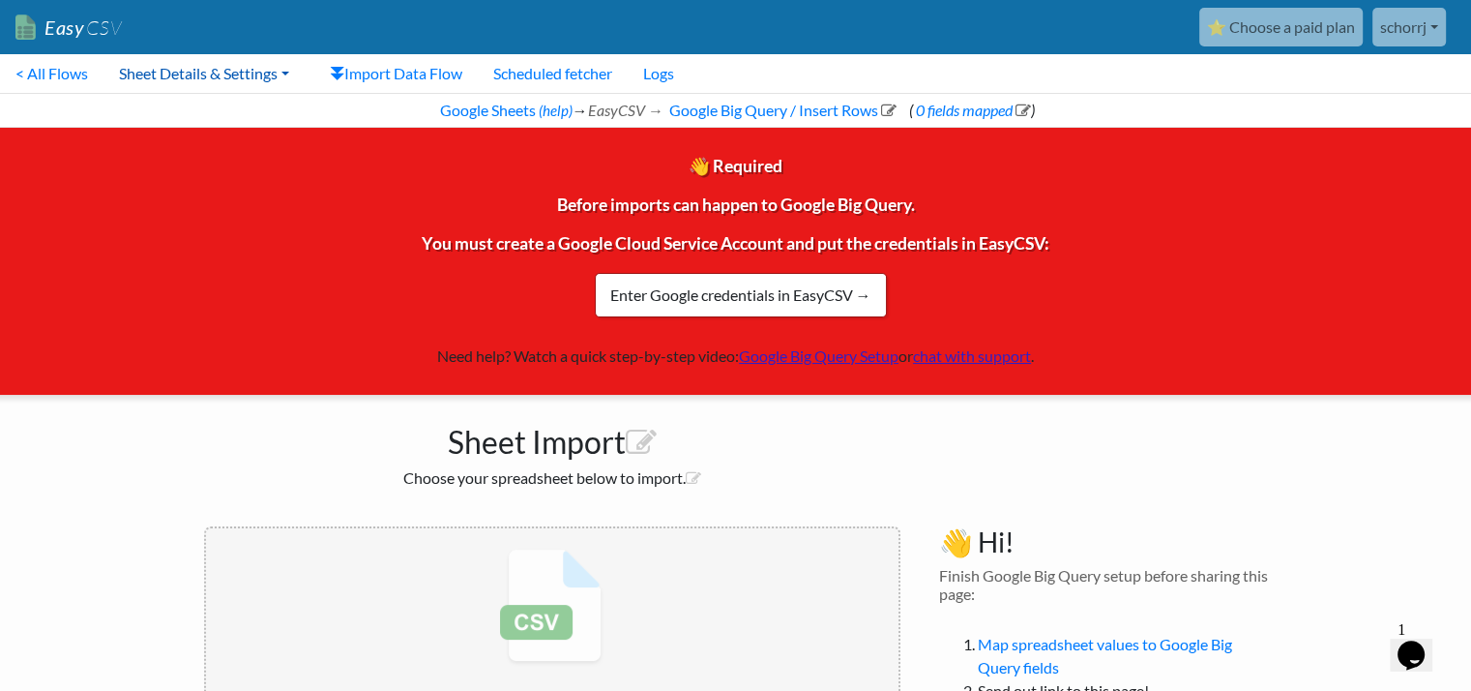
click at [282, 71] on link "Sheet Details & Settings" at bounding box center [203, 73] width 201 height 39
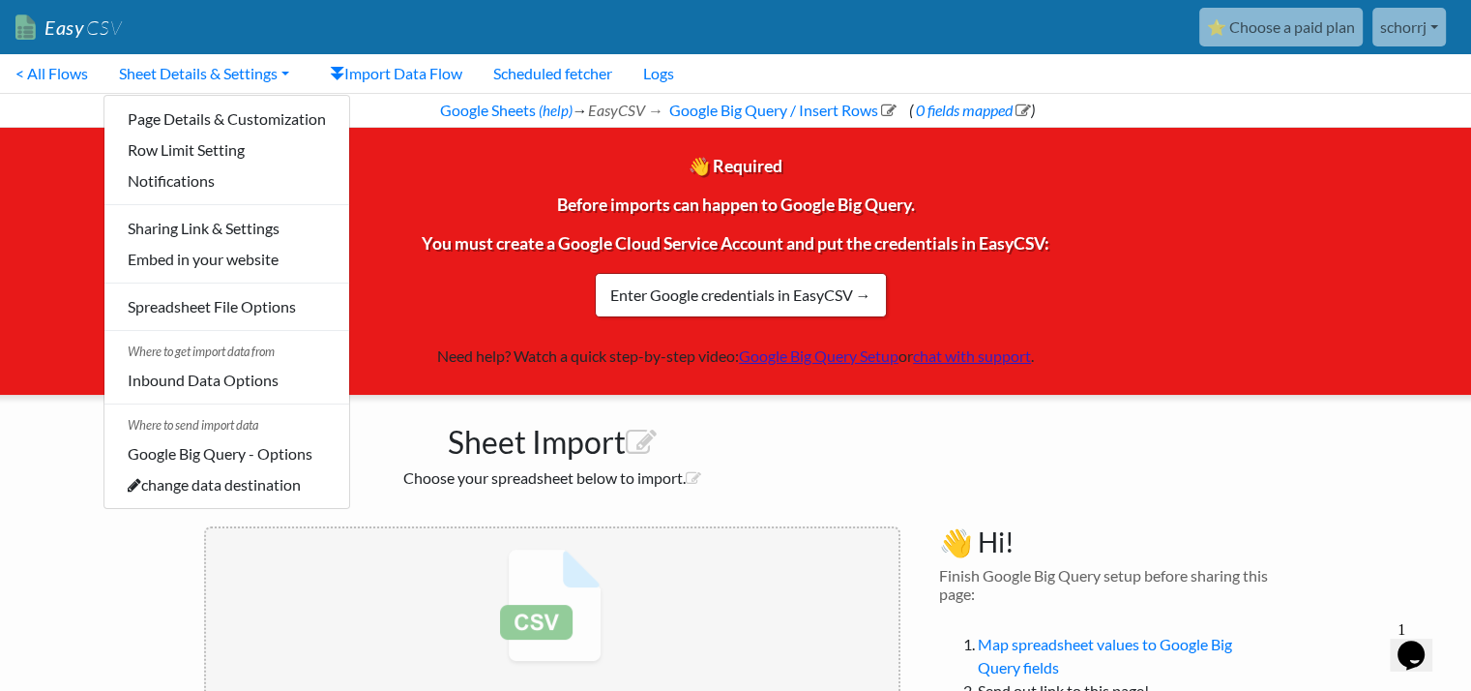
click at [71, 280] on div "👋 Required Before imports can happen to Google Big Query. You must create a Goo…" at bounding box center [735, 261] width 1500 height 267
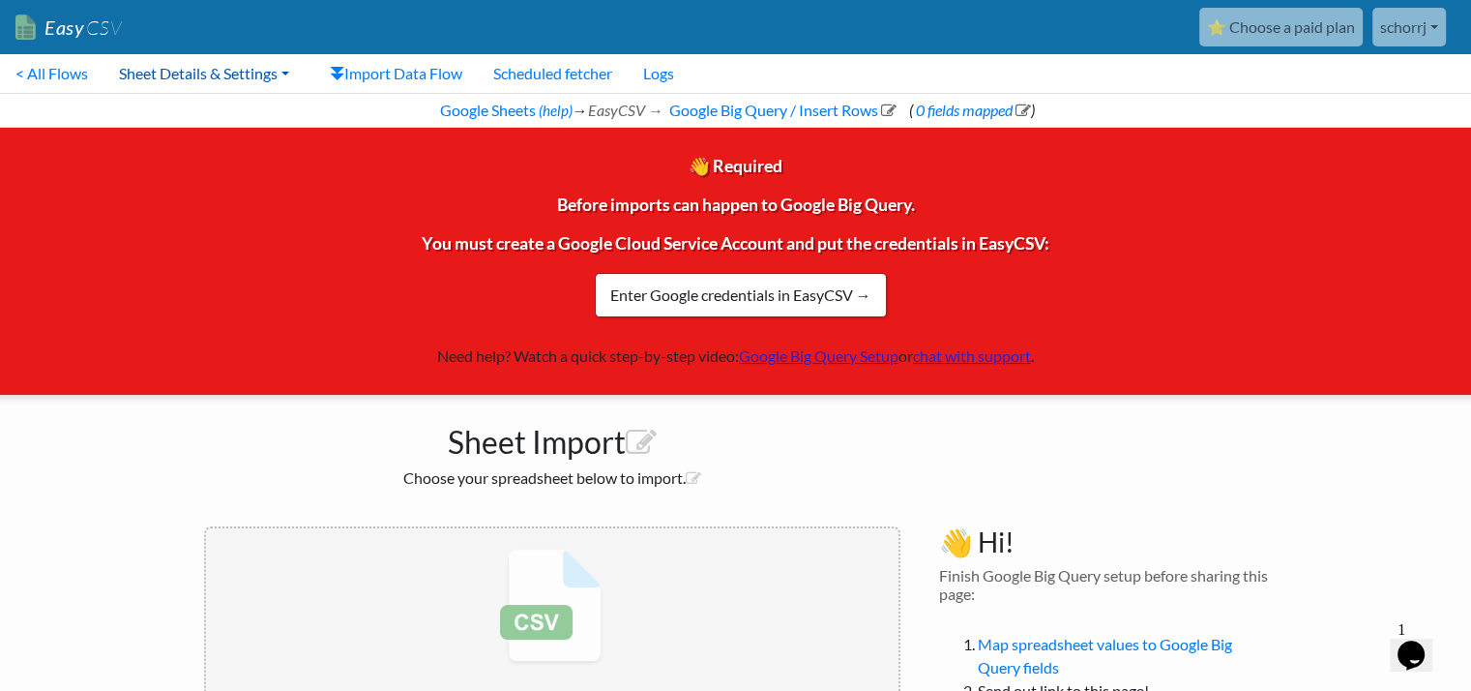
click at [196, 62] on link "Sheet Details & Settings" at bounding box center [203, 73] width 201 height 39
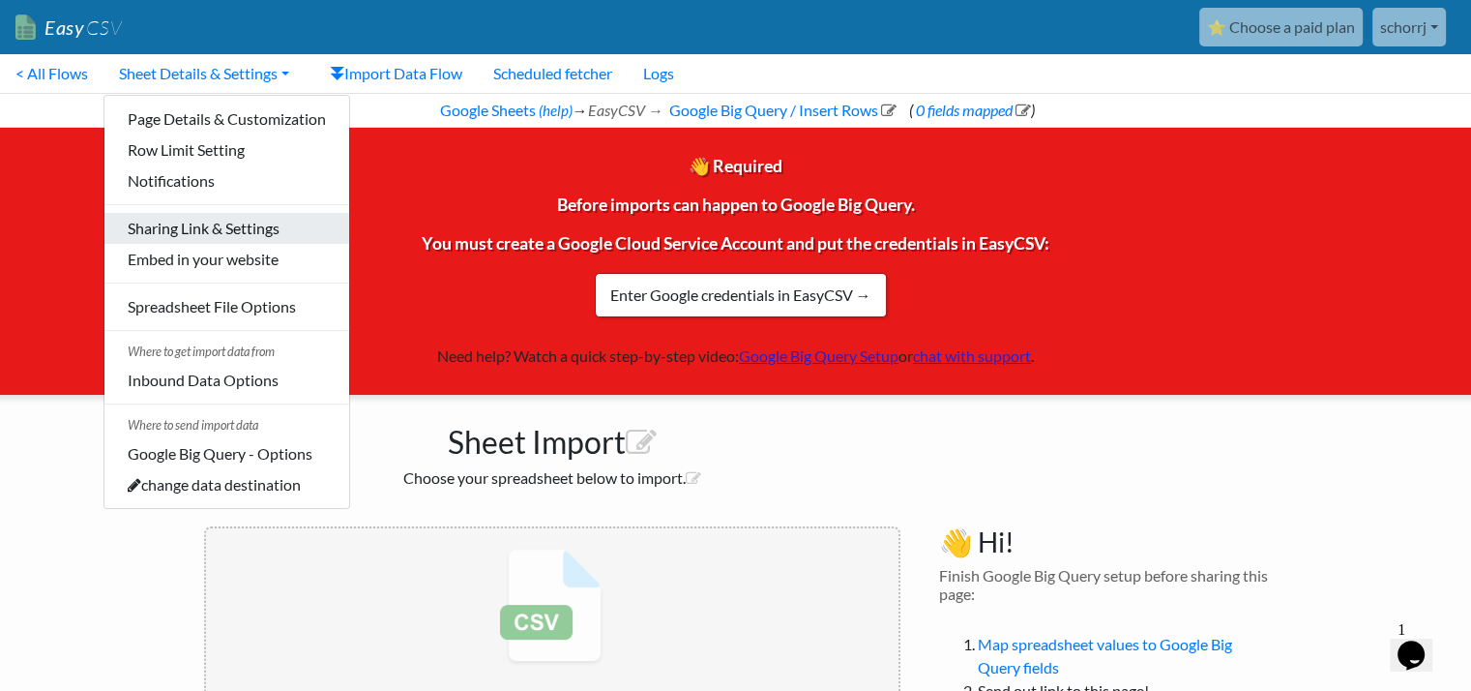
click at [175, 231] on link "Sharing Link & Settings" at bounding box center [226, 228] width 245 height 31
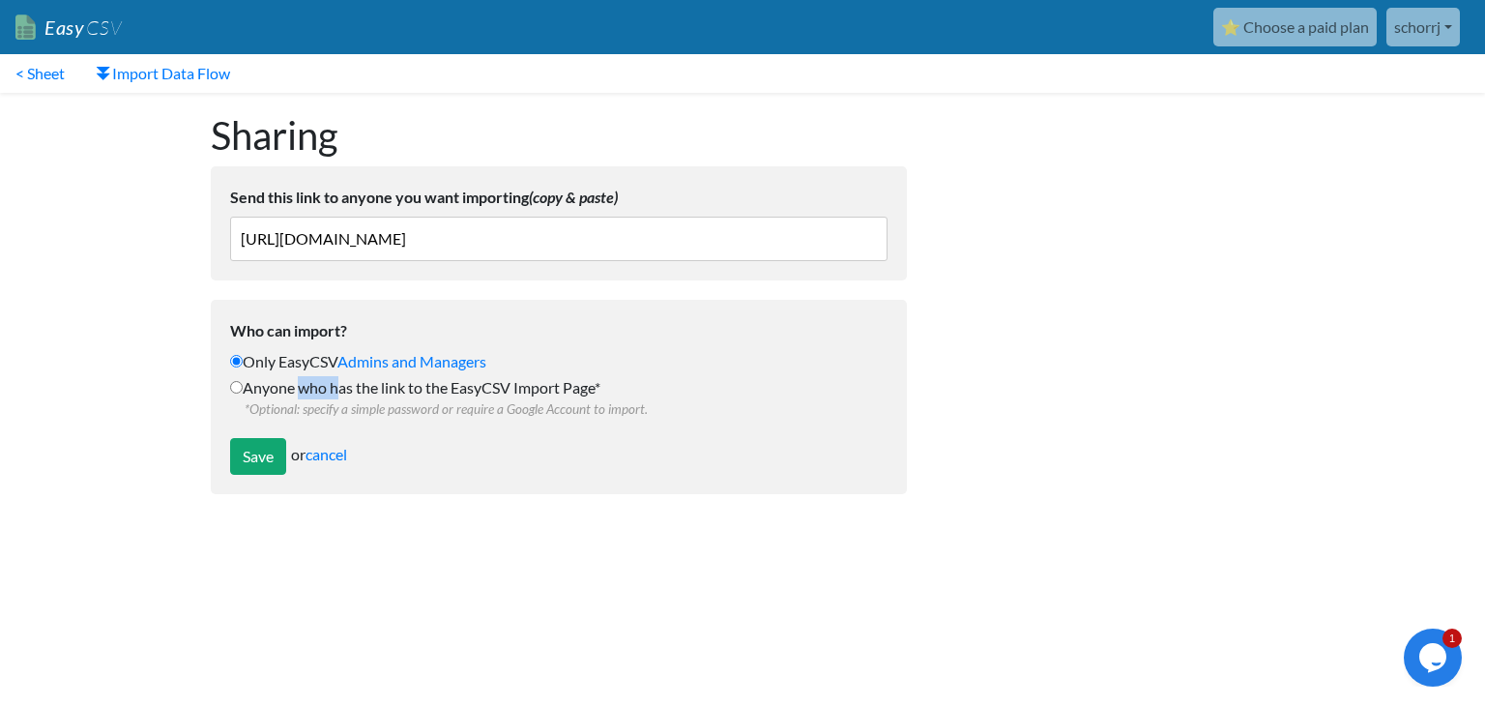
drag, startPoint x: 333, startPoint y: 397, endPoint x: 294, endPoint y: 387, distance: 39.9
click at [294, 387] on label "Anyone who has the link to the EasyCSV Import Page* *Optional: specify a simple…" at bounding box center [559, 397] width 658 height 43
click at [243, 387] on input "Anyone who has the link to the EasyCSV Import Page* *Optional: specify a simple…" at bounding box center [236, 387] width 13 height 13
radio input "true"
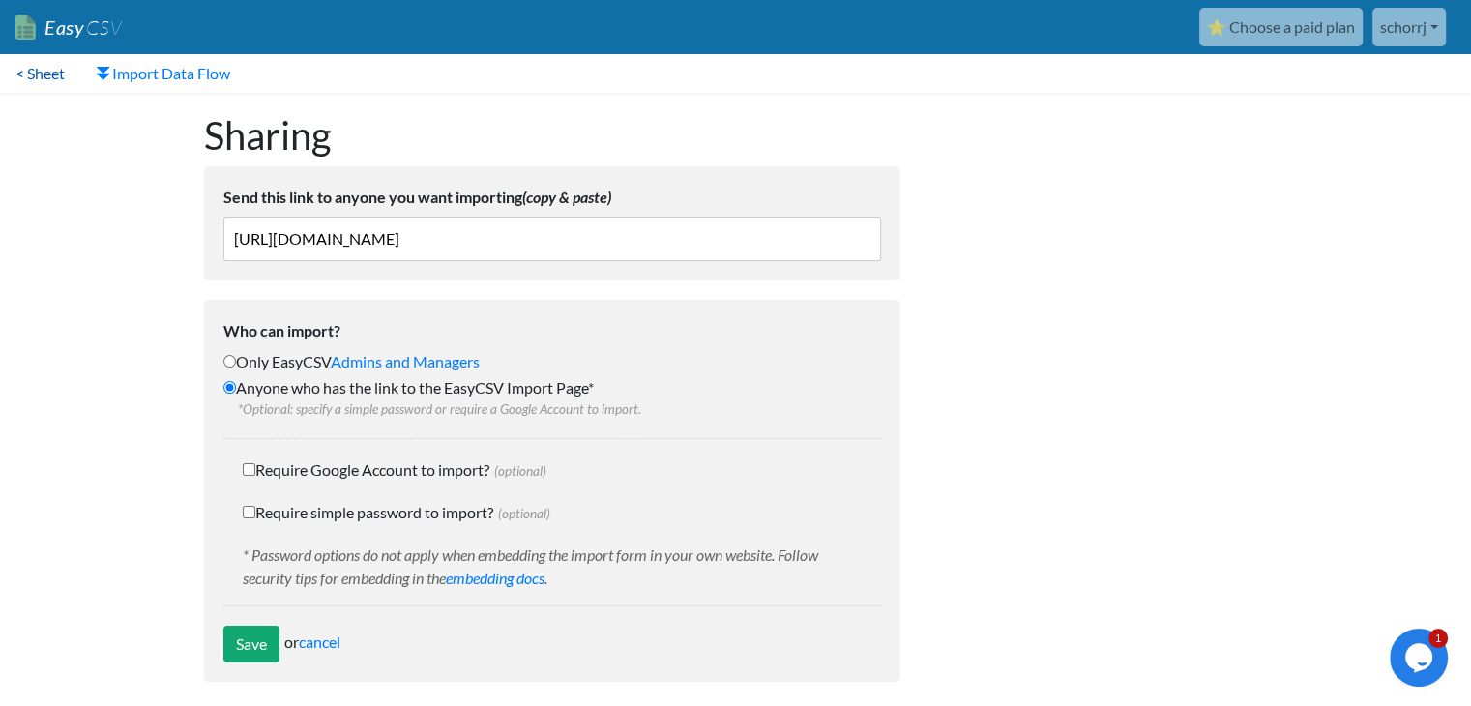
click at [62, 71] on link "< Sheet" at bounding box center [40, 73] width 80 height 39
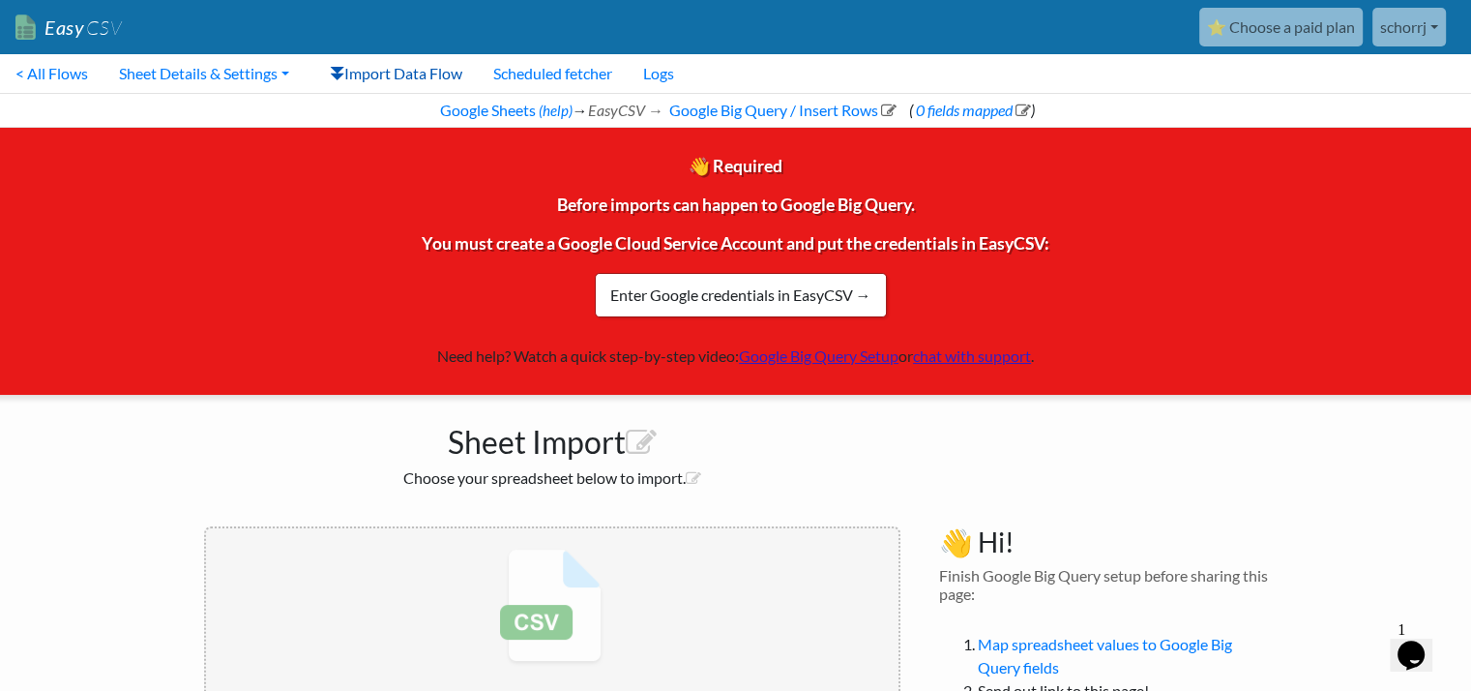
click at [397, 77] on link "Import Data Flow" at bounding box center [395, 73] width 163 height 39
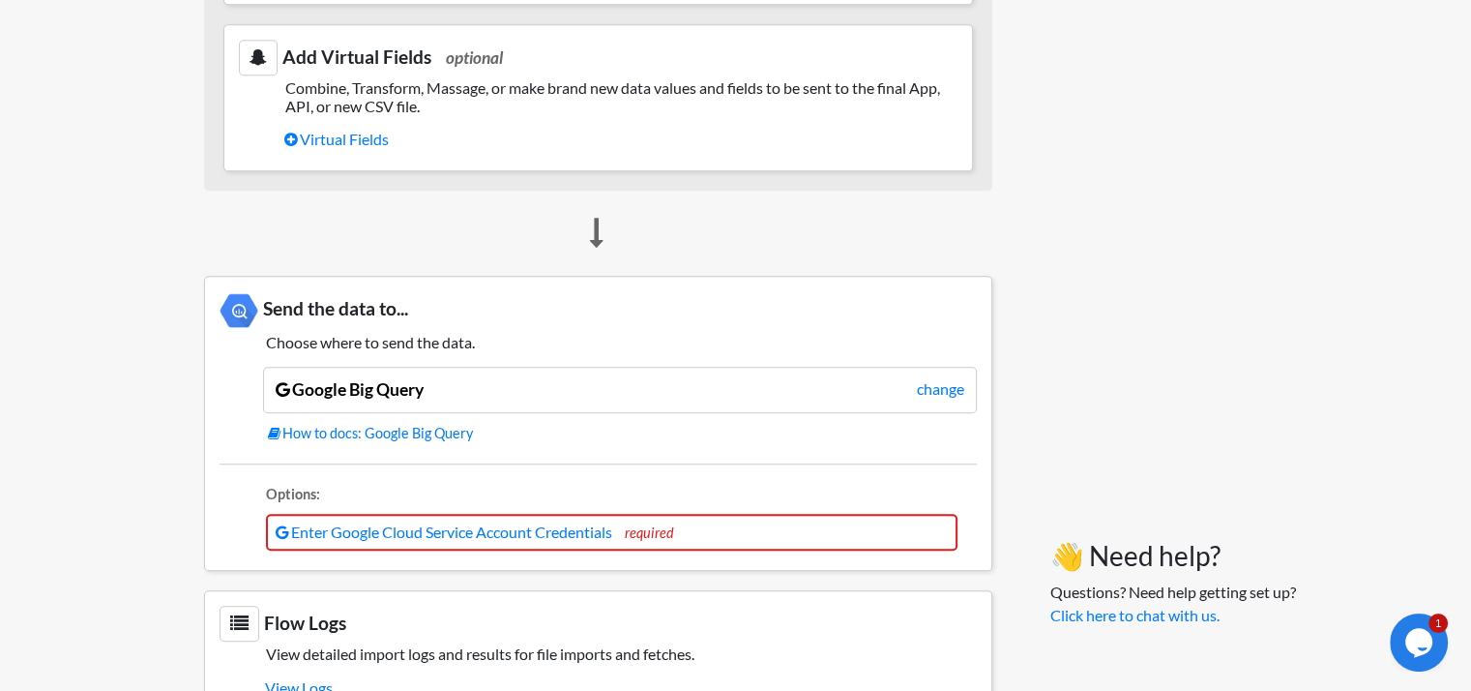
scroll to position [1555, 0]
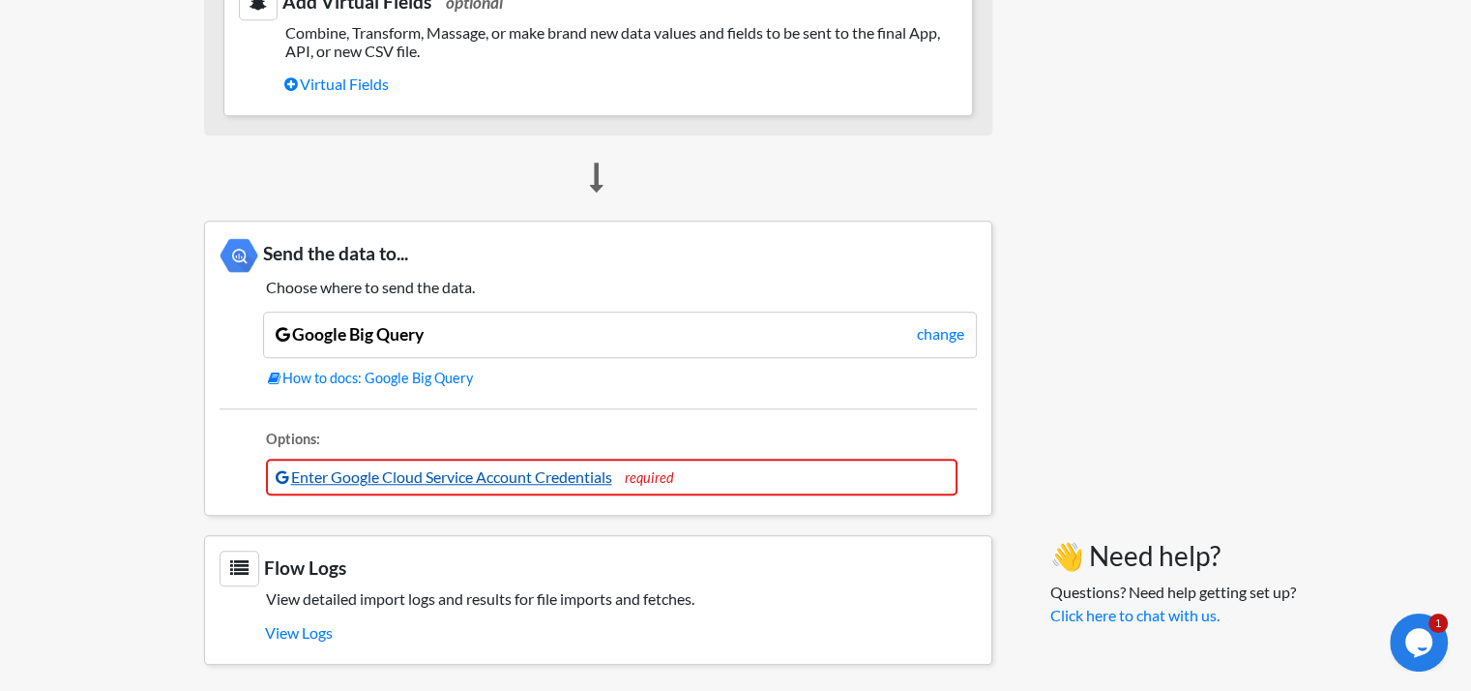
click at [395, 467] on link "Enter Google Cloud Service Account Credentials" at bounding box center [444, 476] width 337 height 18
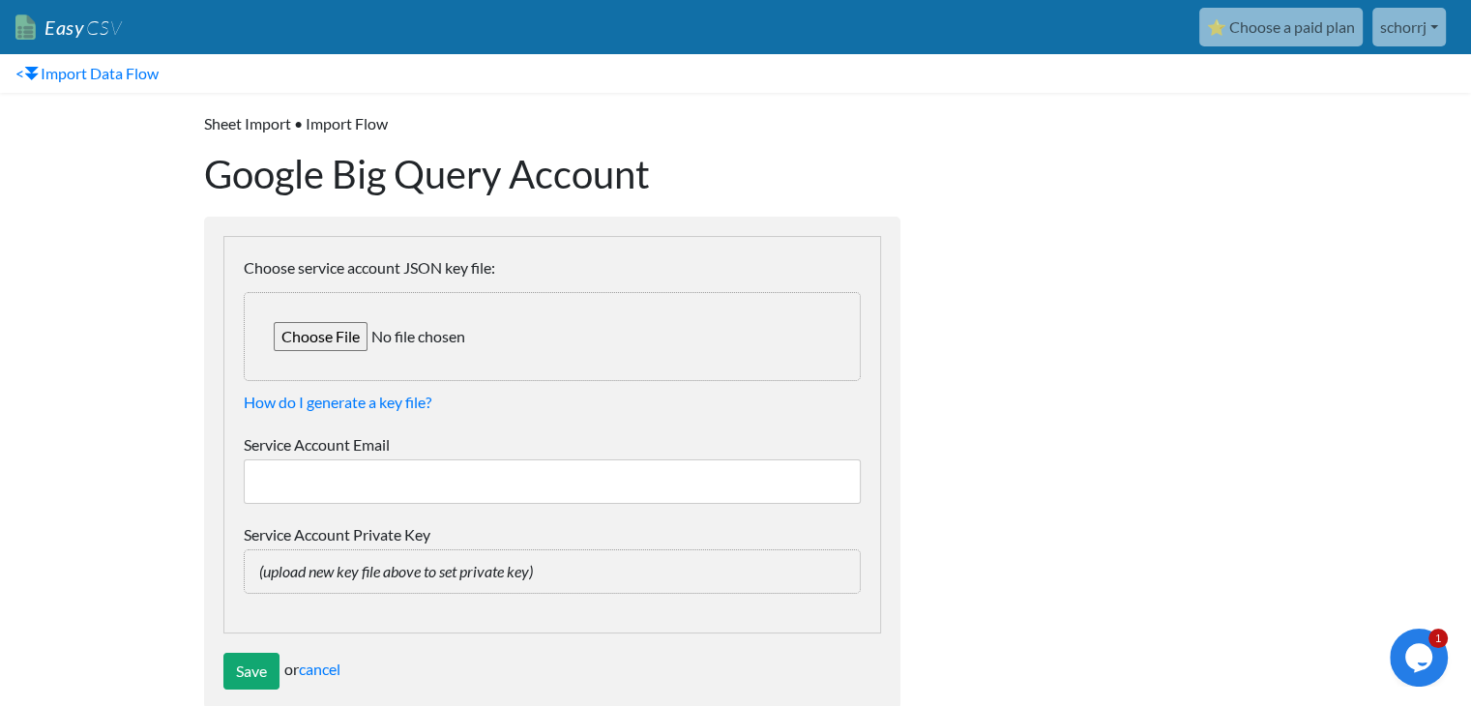
click at [425, 468] on input "Service Account Email" at bounding box center [552, 481] width 617 height 44
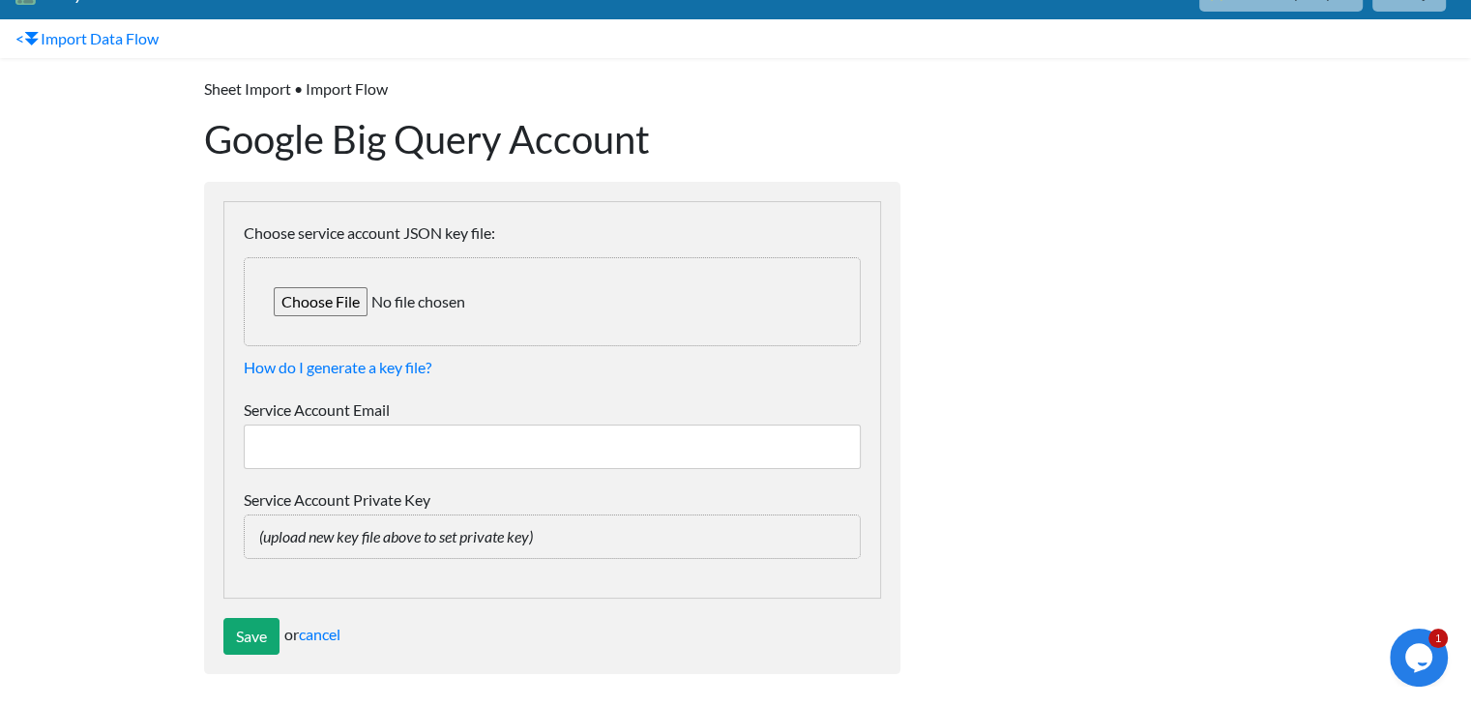
click at [334, 416] on label "Service Account Email" at bounding box center [552, 409] width 617 height 23
click at [334, 425] on input "Service Account Email" at bounding box center [552, 447] width 617 height 44
click at [389, 404] on label "Service Account Email" at bounding box center [552, 409] width 617 height 23
click at [389, 425] on input "Service Account Email" at bounding box center [552, 447] width 617 height 44
click at [415, 403] on label "Service Account Email" at bounding box center [552, 409] width 617 height 23
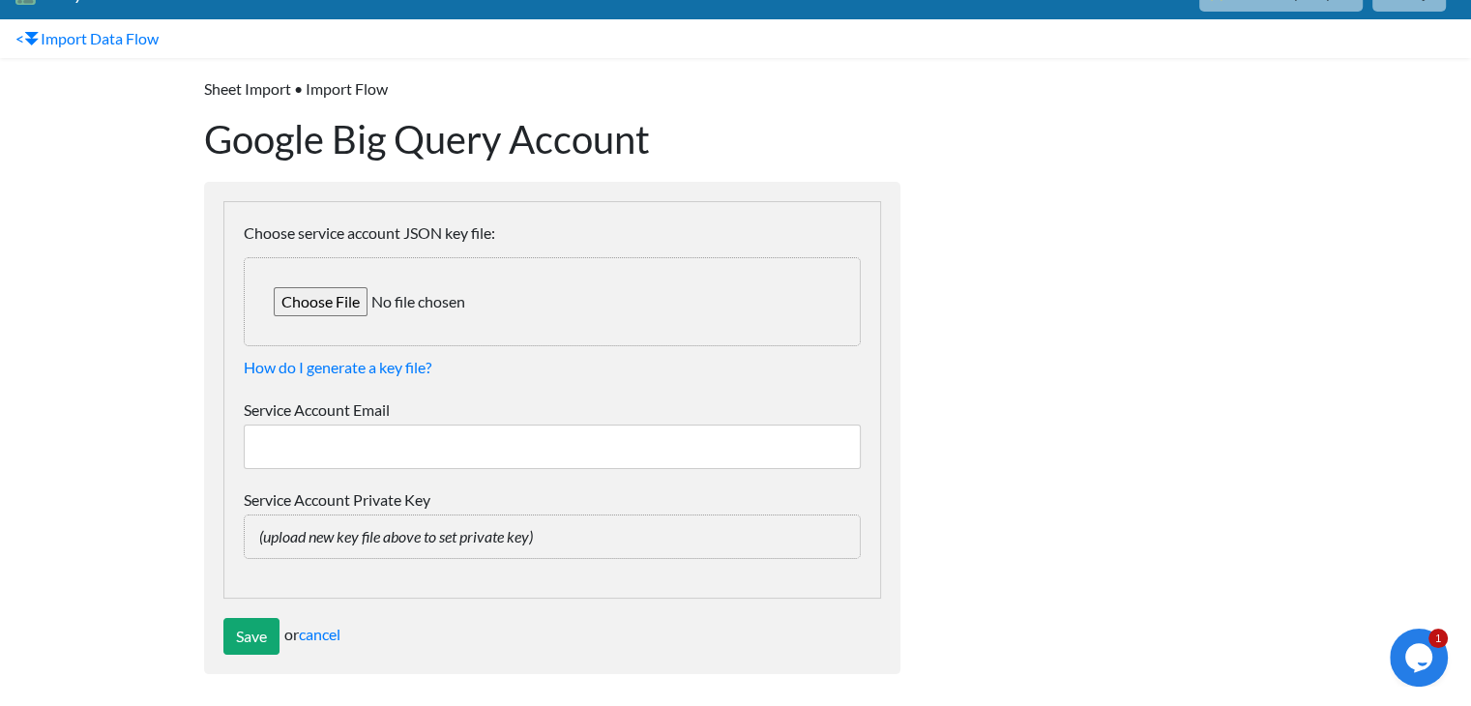
click at [415, 425] on input "Service Account Email" at bounding box center [552, 447] width 617 height 44
click at [50, 406] on body "Easy CSV ⭐ Choose a paid plan schorrj Mail Gvsu All Flows All CSV Generators Bu…" at bounding box center [735, 329] width 1471 height 728
click at [111, 376] on body "Easy CSV ⭐ Choose a paid plan schorrj Mail Gvsu All Flows All CSV Generators Bu…" at bounding box center [735, 329] width 1471 height 728
click at [308, 309] on input "Choose service account JSON key file:" at bounding box center [552, 301] width 617 height 89
click at [291, 365] on link "How do I generate a key file?" at bounding box center [338, 367] width 188 height 18
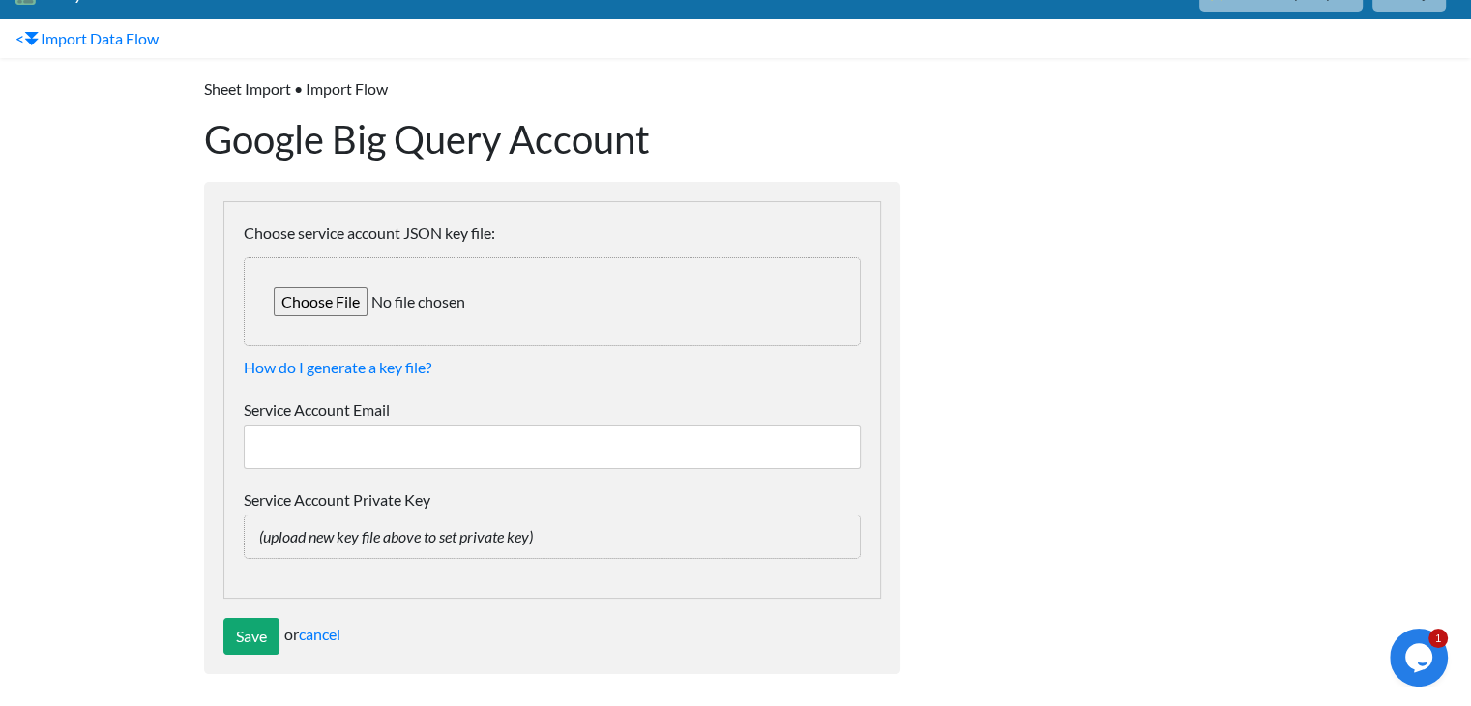
click at [258, 141] on h1 "Google Big Query Account" at bounding box center [552, 139] width 696 height 46
click at [501, 143] on h1 "Google Big Query Account" at bounding box center [552, 139] width 696 height 46
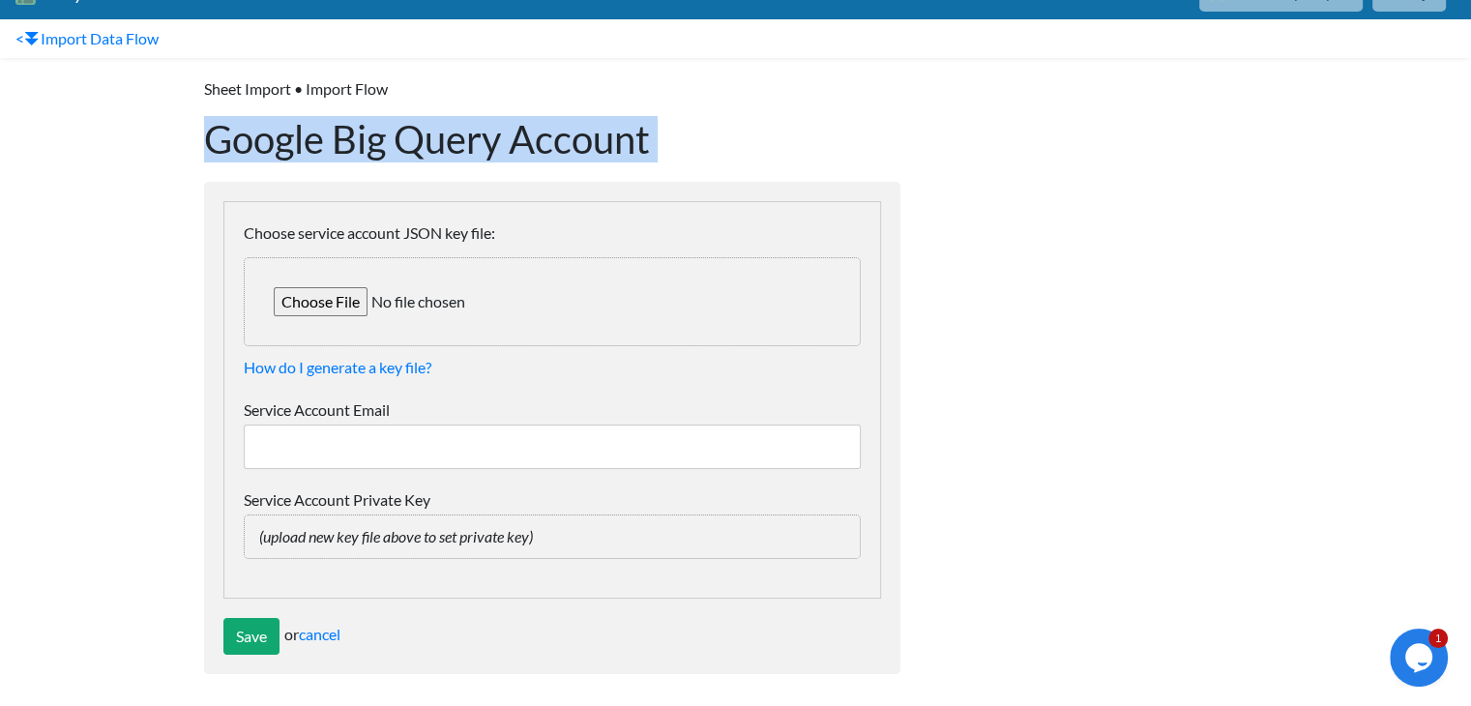
click at [501, 143] on h1 "Google Big Query Account" at bounding box center [552, 139] width 696 height 46
click at [624, 138] on h1 "Google Big Query Account" at bounding box center [552, 139] width 696 height 46
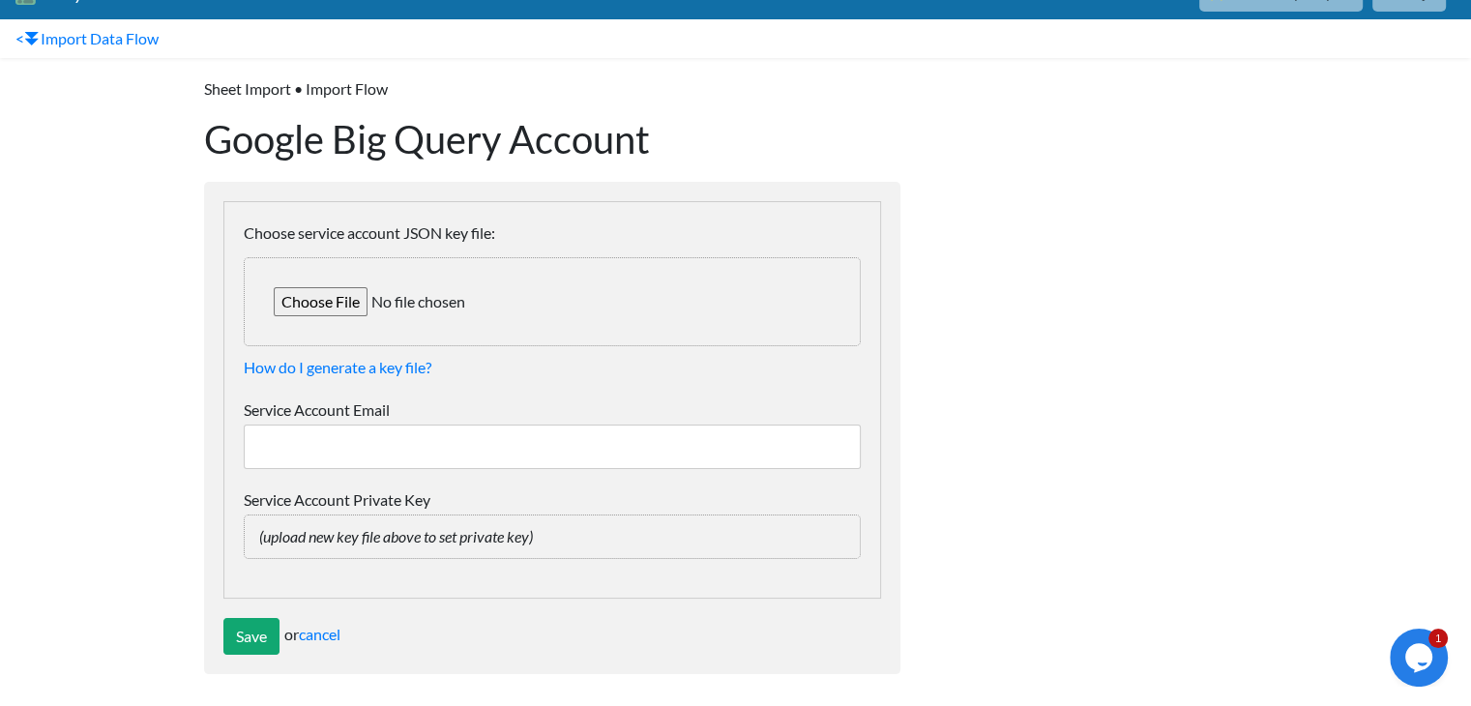
click at [650, 136] on h1 "Google Big Query Account" at bounding box center [552, 139] width 696 height 46
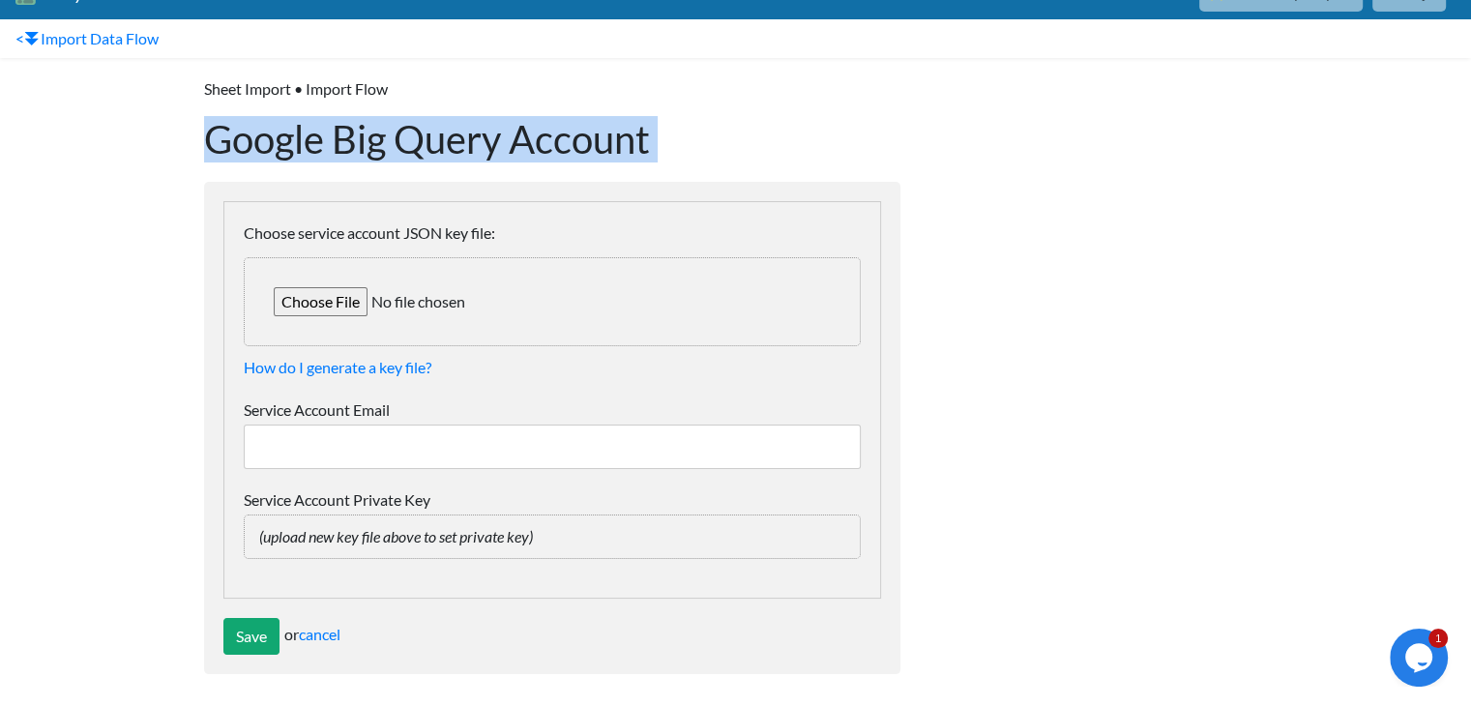
click at [650, 136] on h1 "Google Big Query Account" at bounding box center [552, 139] width 696 height 46
click at [681, 132] on h1 "Google Big Query Account" at bounding box center [552, 139] width 696 height 46
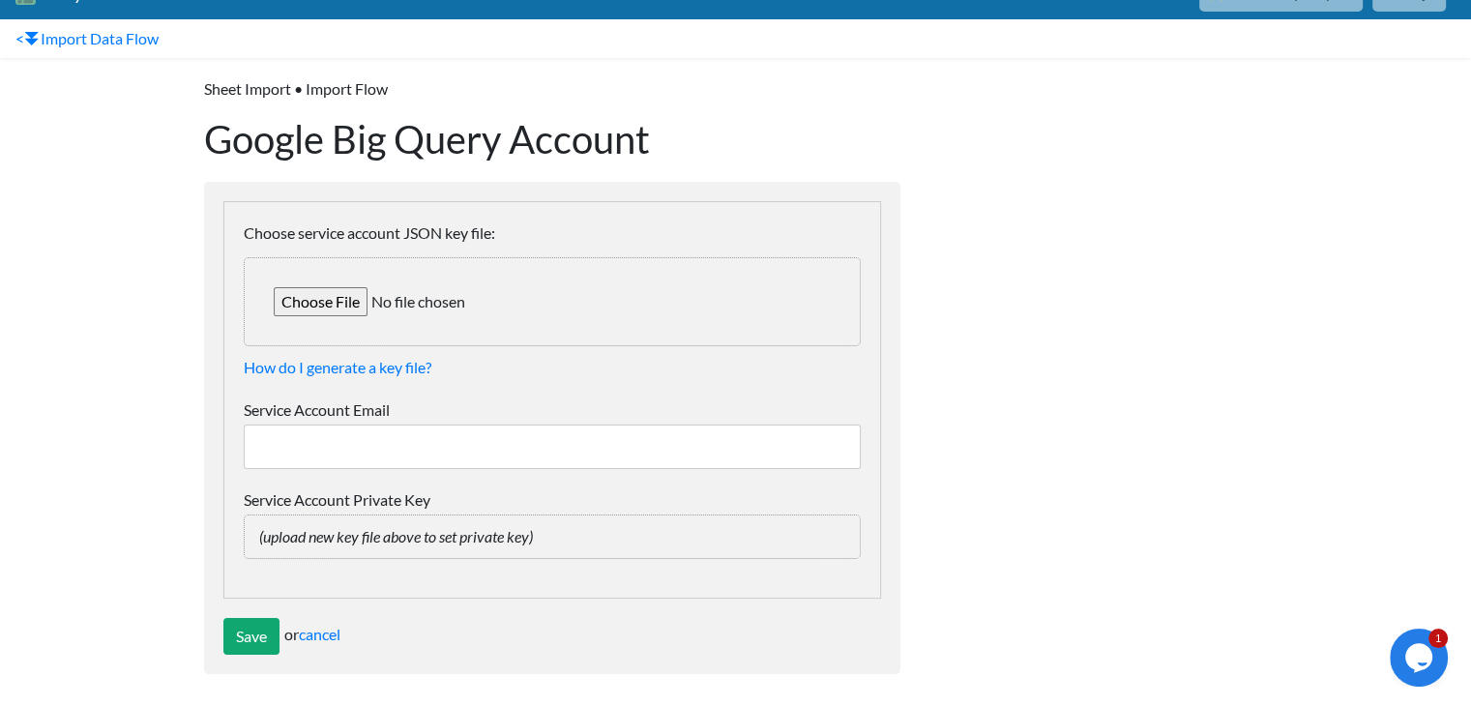
click at [348, 437] on input "Service Account Email" at bounding box center [552, 447] width 617 height 44
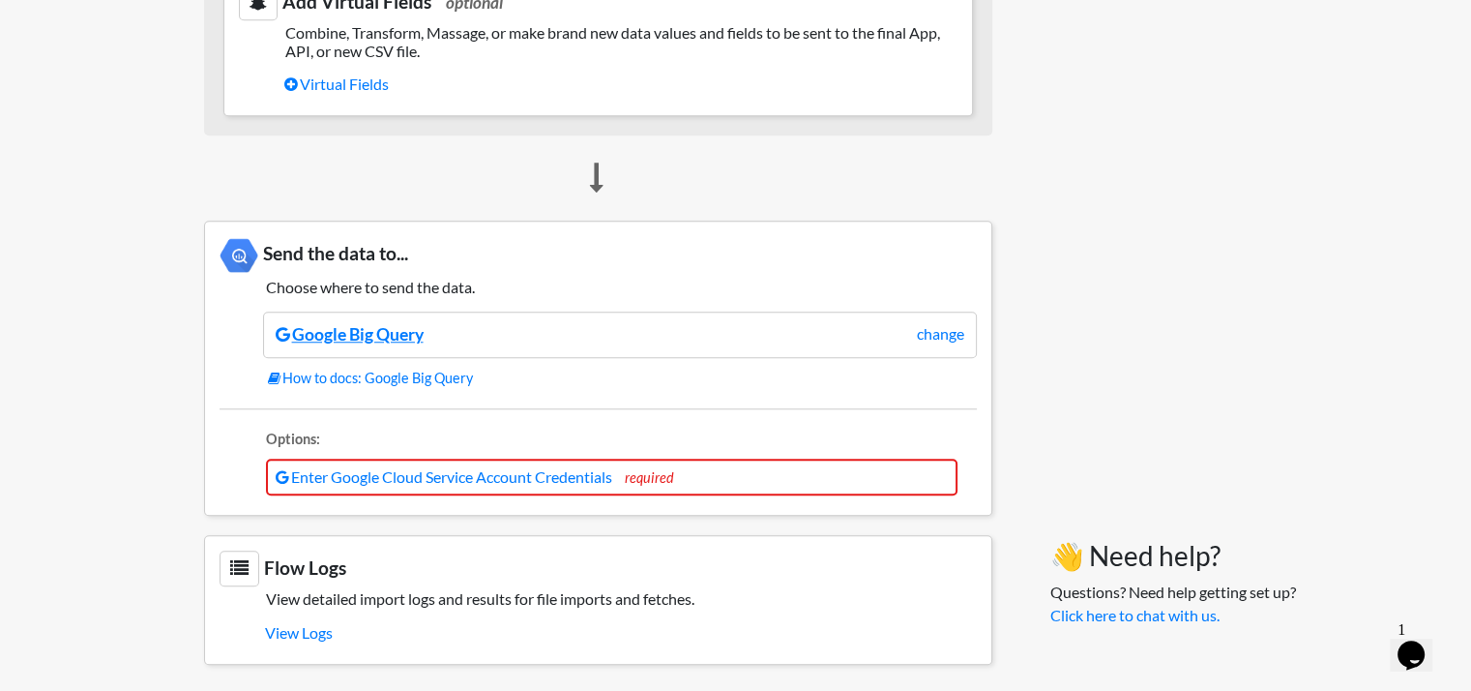
click at [387, 324] on link "Google Big Query" at bounding box center [350, 334] width 148 height 20
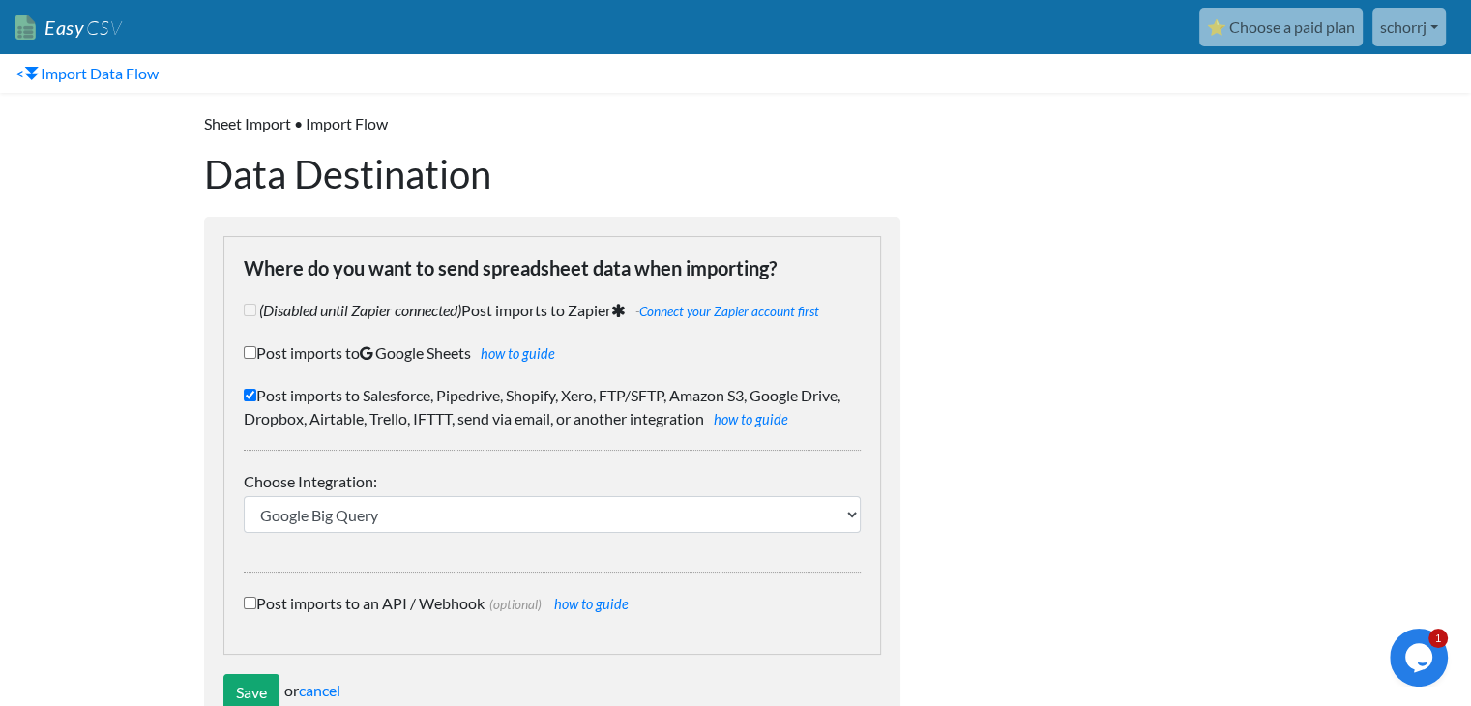
scroll to position [58, 0]
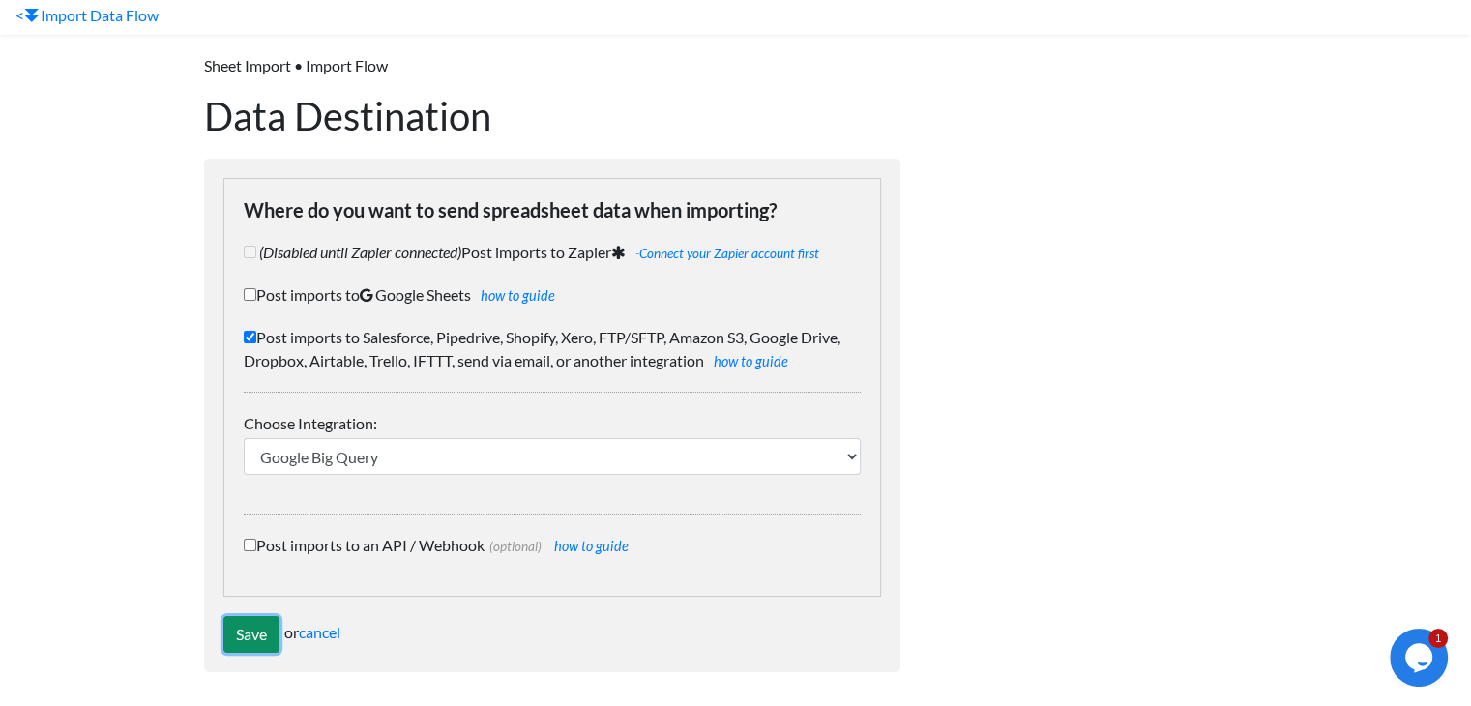
click at [259, 642] on input "Save" at bounding box center [251, 634] width 56 height 37
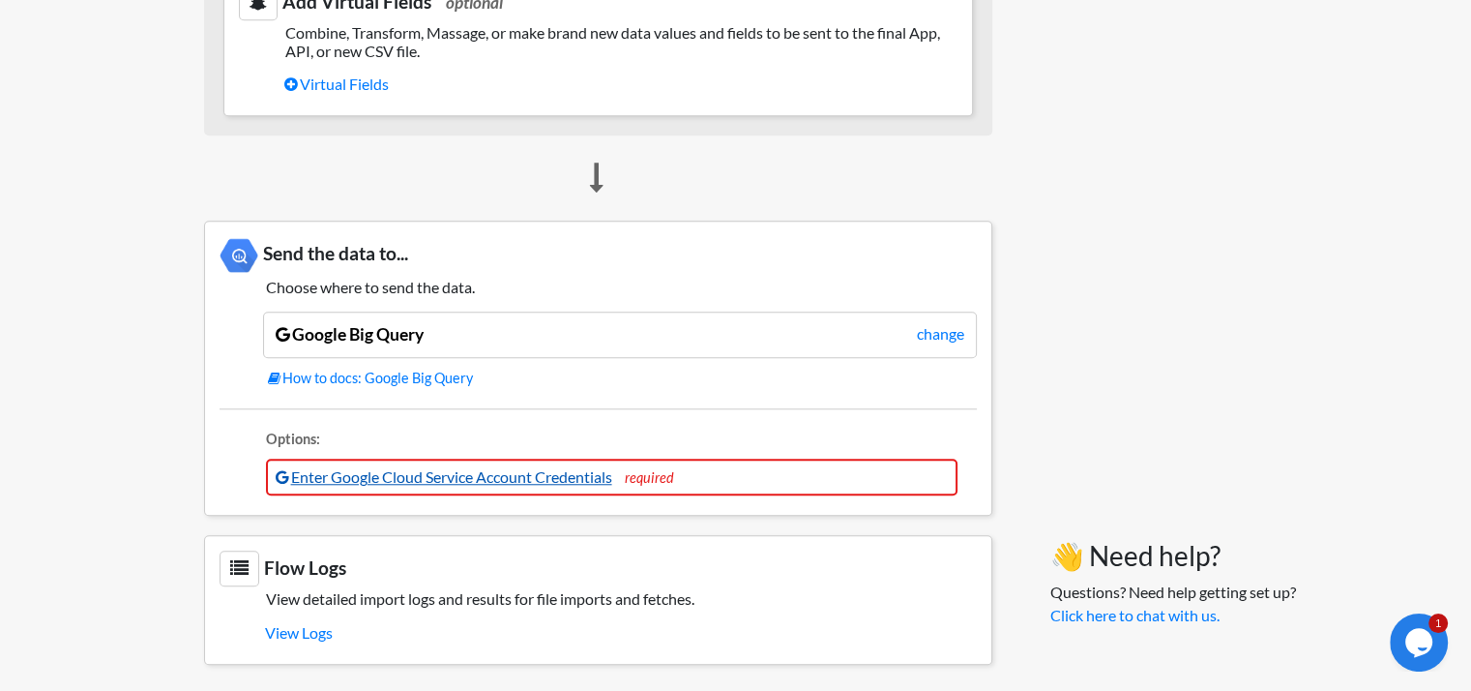
click at [464, 476] on link "Enter Google Cloud Service Account Credentials" at bounding box center [444, 476] width 337 height 18
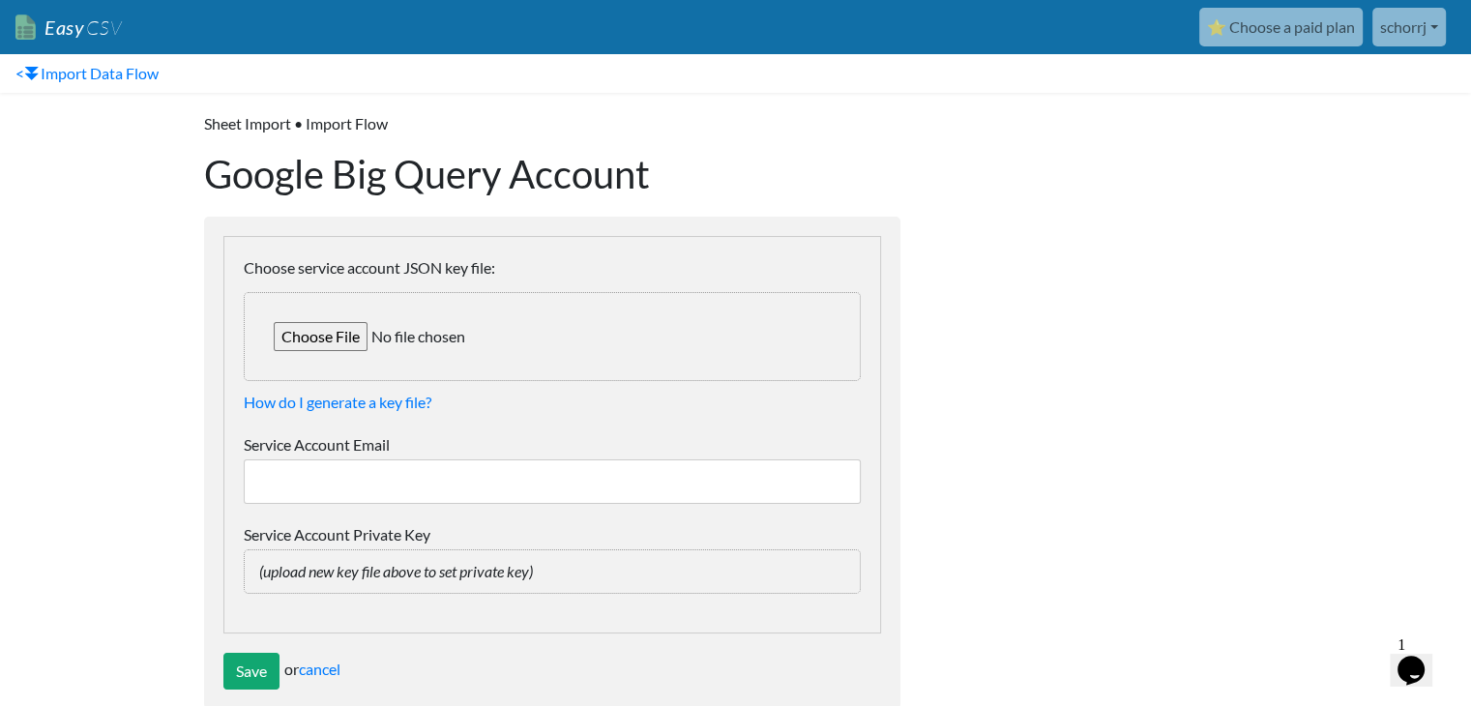
click at [465, 478] on input "Service Account Email" at bounding box center [552, 481] width 617 height 44
click at [325, 343] on input "Choose service account JSON key file:" at bounding box center [552, 336] width 617 height 89
click at [312, 407] on link "How do I generate a key file?" at bounding box center [338, 402] width 188 height 18
